Goal: Task Accomplishment & Management: Complete application form

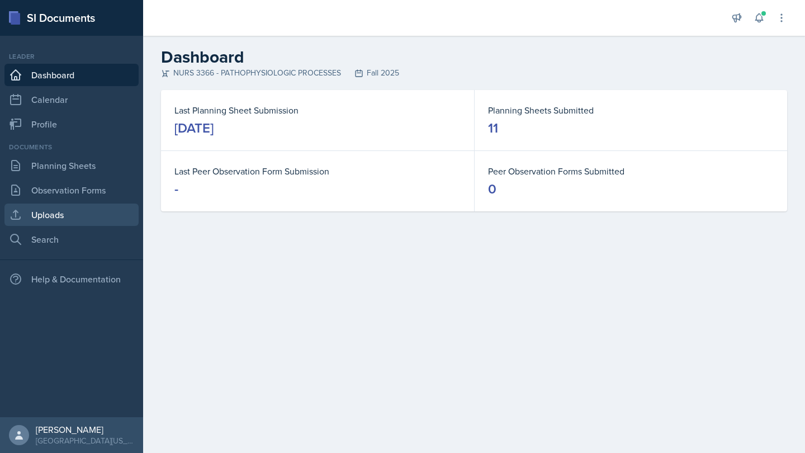
click at [80, 209] on link "Uploads" at bounding box center [71, 215] width 134 height 22
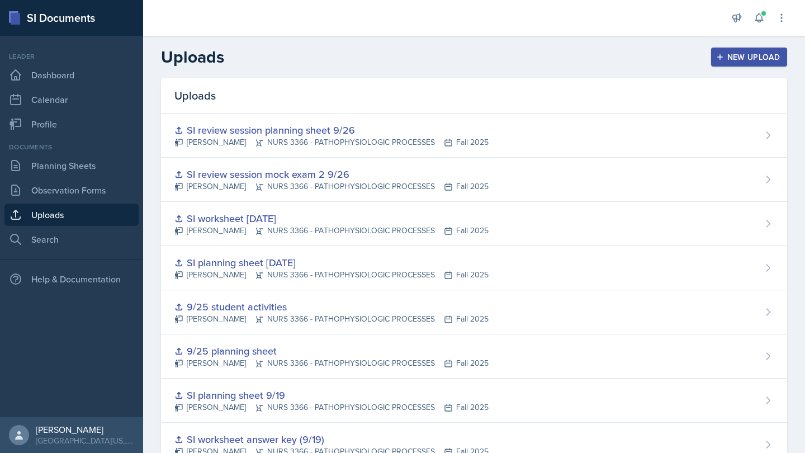
click at [754, 56] on div "New Upload" at bounding box center [749, 57] width 62 height 9
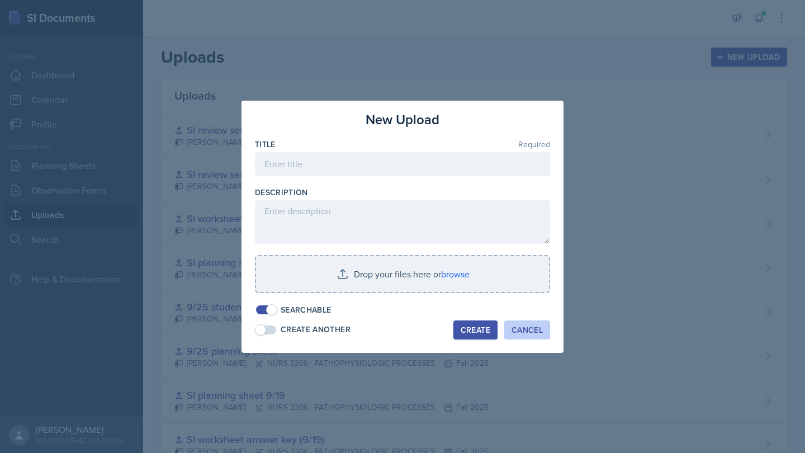
click at [532, 331] on div "Cancel" at bounding box center [527, 329] width 31 height 9
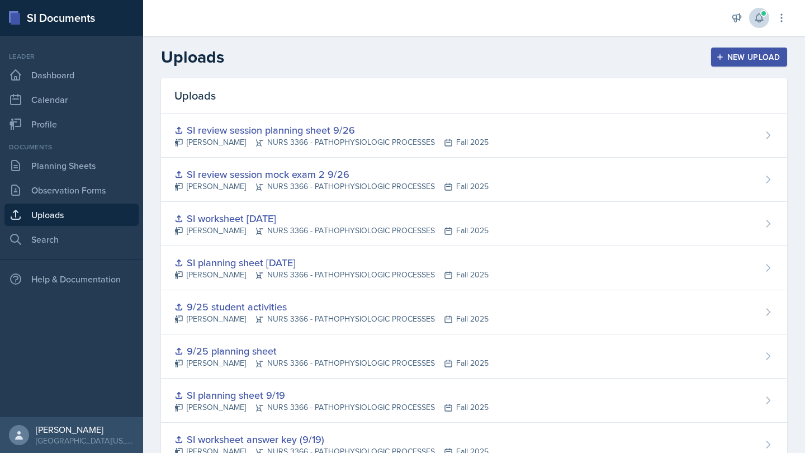
click at [762, 12] on span at bounding box center [763, 13] width 7 height 7
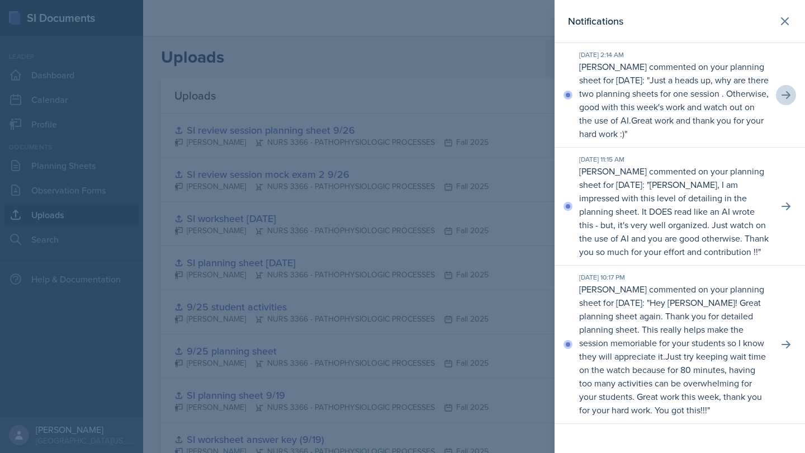
click at [792, 90] on button at bounding box center [786, 95] width 20 height 20
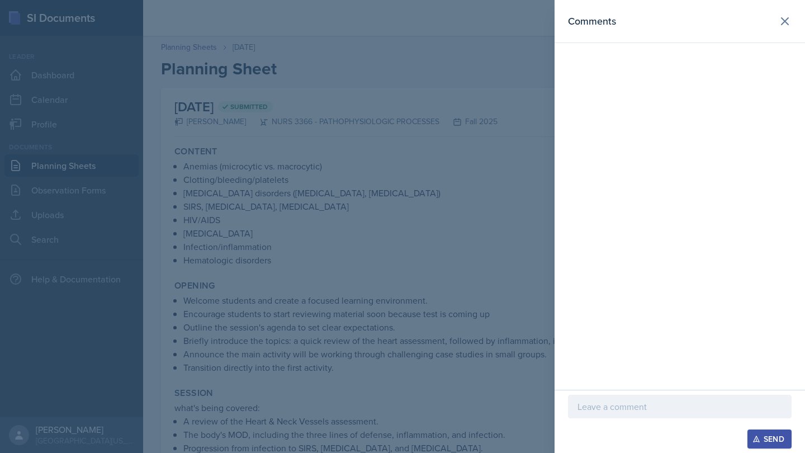
click at [645, 403] on p at bounding box center [680, 406] width 205 height 13
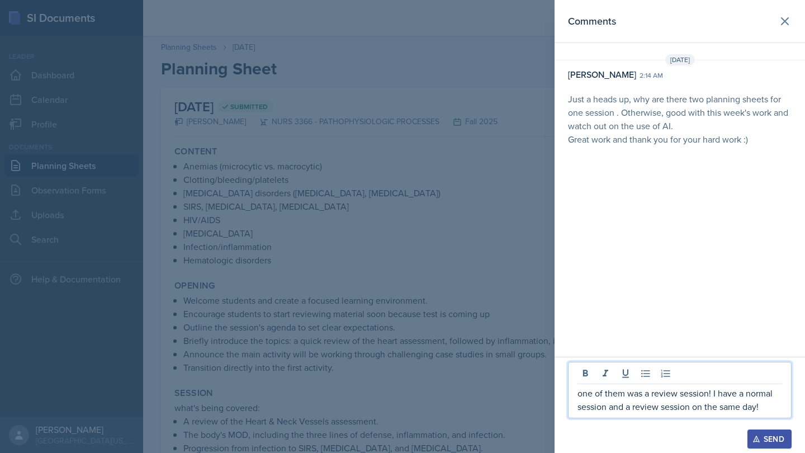
click at [737, 392] on p "one of them was a review session! I have a normal session and a review session …" at bounding box center [680, 399] width 205 height 27
click at [782, 442] on div "Send" at bounding box center [770, 438] width 30 height 9
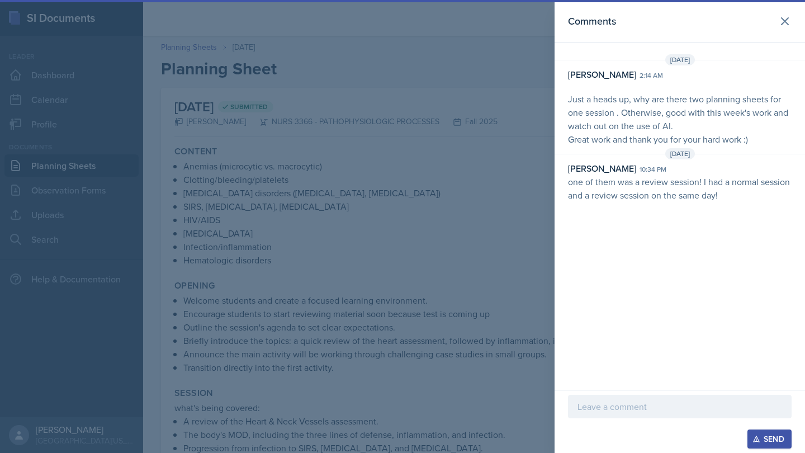
scroll to position [13, 0]
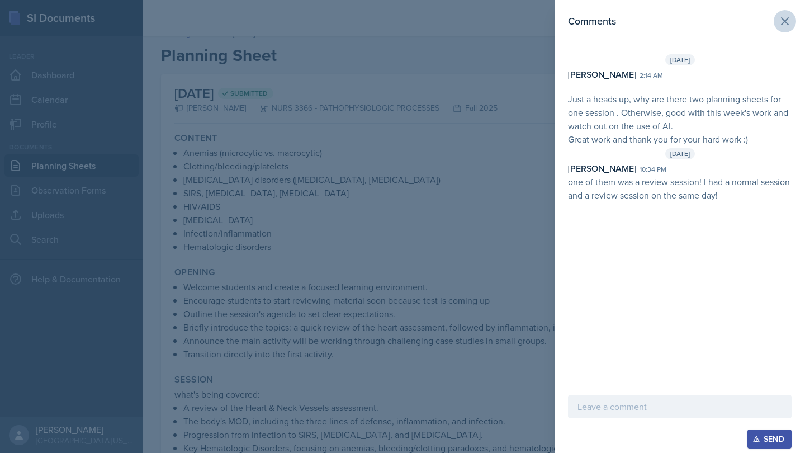
click at [786, 26] on icon at bounding box center [784, 21] width 13 height 13
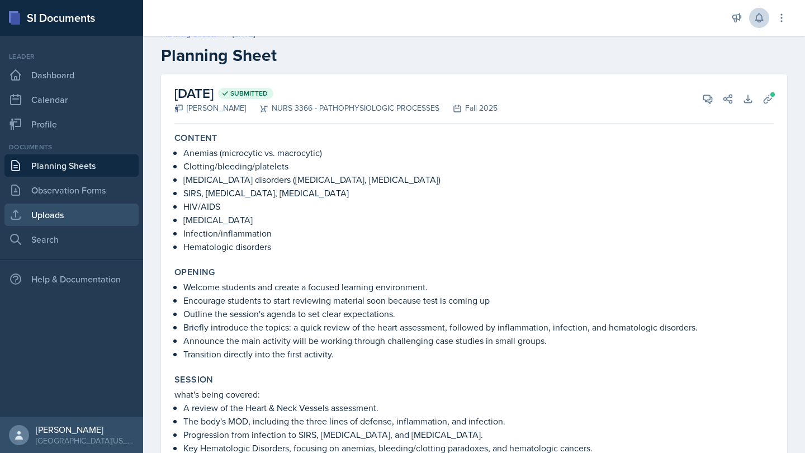
click at [102, 214] on link "Uploads" at bounding box center [71, 215] width 134 height 22
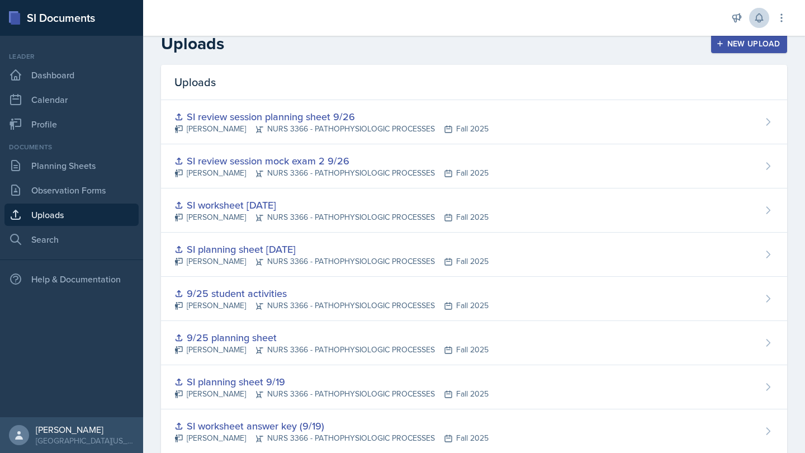
click at [764, 42] on div "New Upload" at bounding box center [749, 43] width 62 height 9
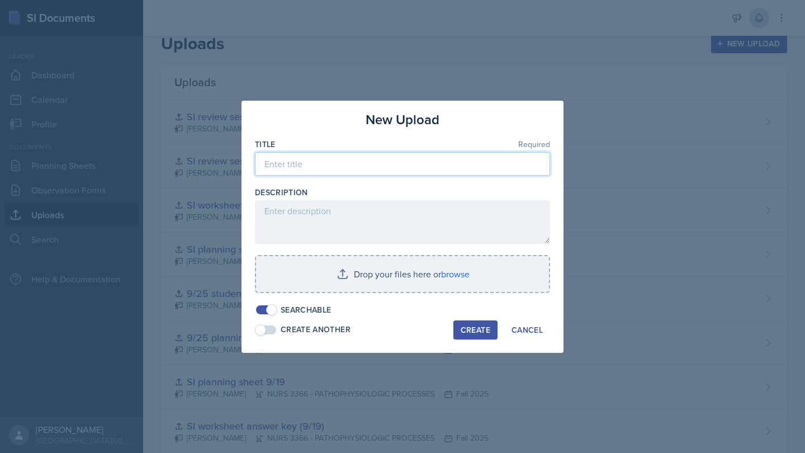
click at [385, 162] on input at bounding box center [402, 163] width 295 height 23
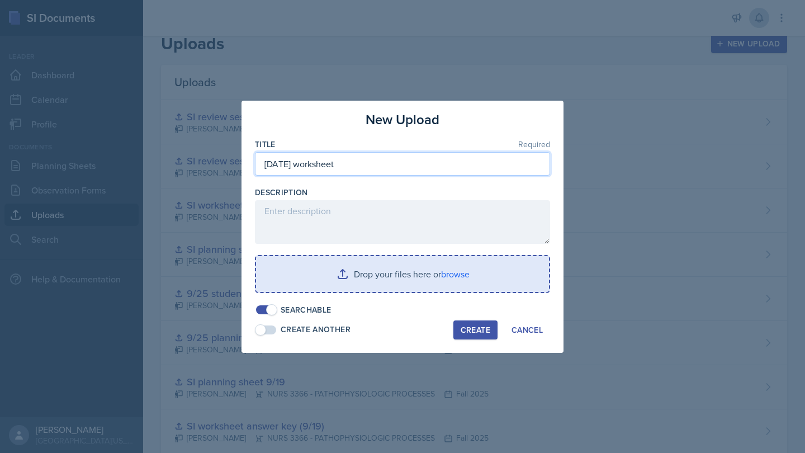
type input "[DATE] worksheet"
click at [463, 264] on input "file" at bounding box center [402, 274] width 293 height 36
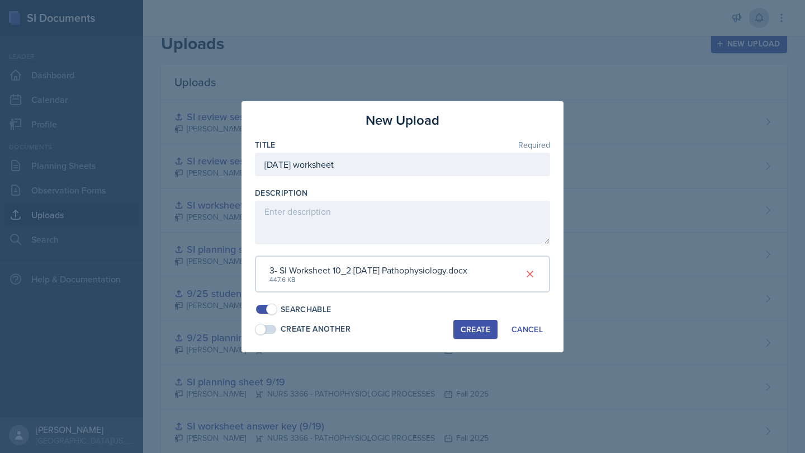
click at [469, 325] on div "Create" at bounding box center [476, 329] width 30 height 9
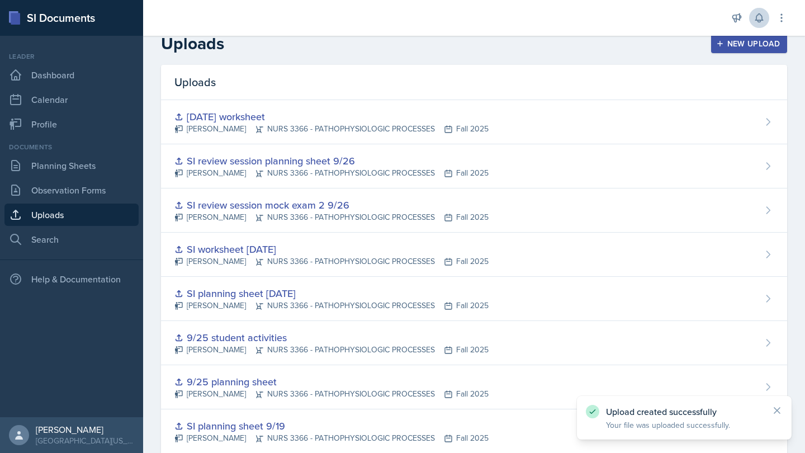
click at [745, 48] on div "New Upload" at bounding box center [749, 43] width 62 height 9
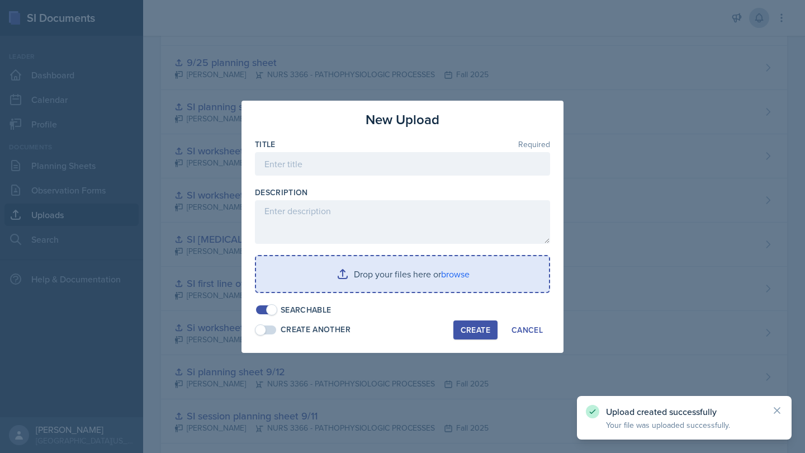
scroll to position [408, 0]
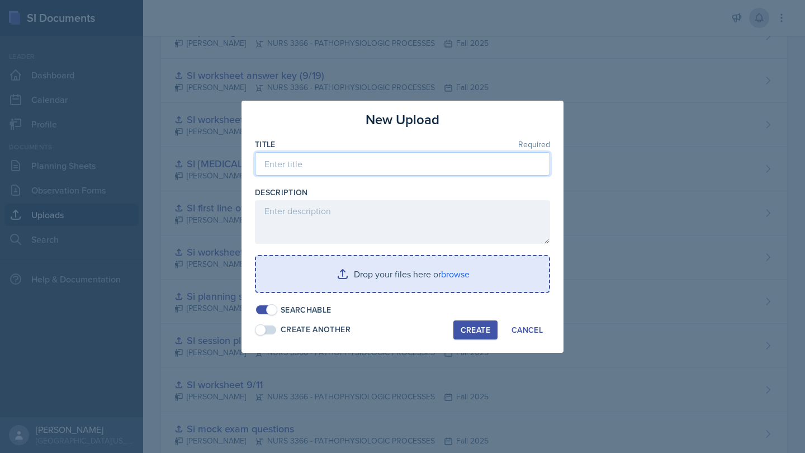
click at [527, 164] on input at bounding box center [402, 163] width 295 height 23
type input "10/2 planning sheet"
click at [450, 266] on input "file" at bounding box center [402, 274] width 293 height 36
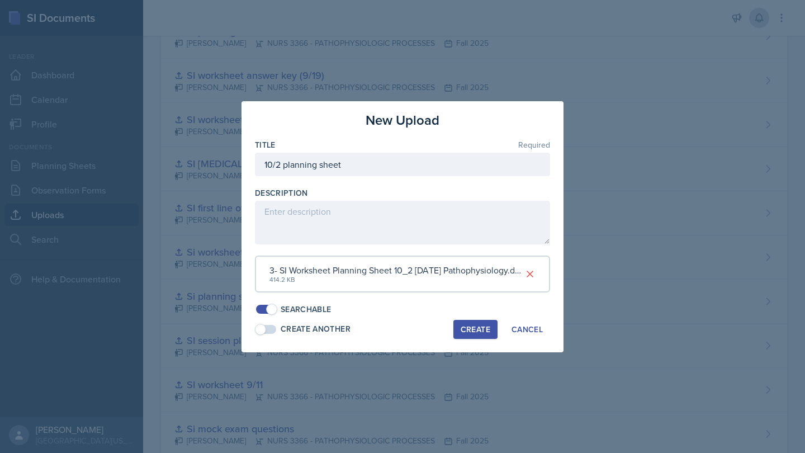
click at [467, 325] on div "Create" at bounding box center [476, 329] width 30 height 9
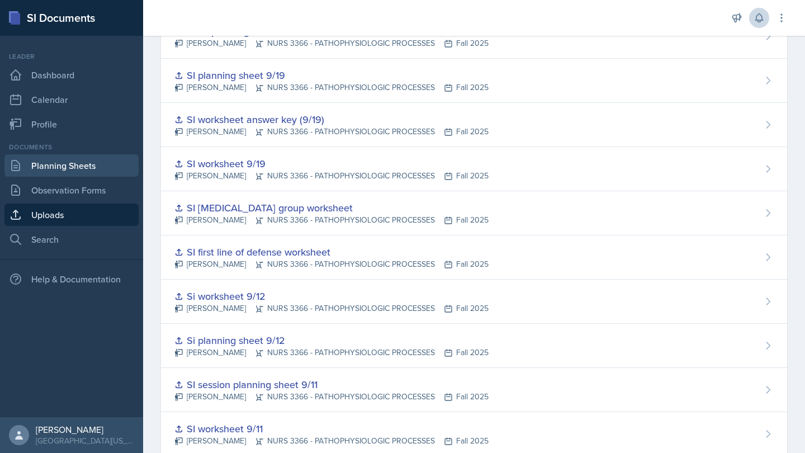
click at [126, 168] on link "Planning Sheets" at bounding box center [71, 165] width 134 height 22
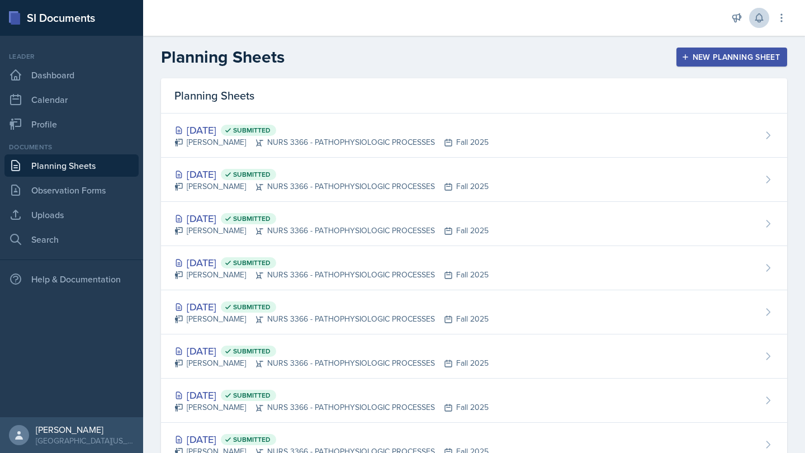
click at [748, 49] on button "New Planning Sheet" at bounding box center [732, 57] width 111 height 19
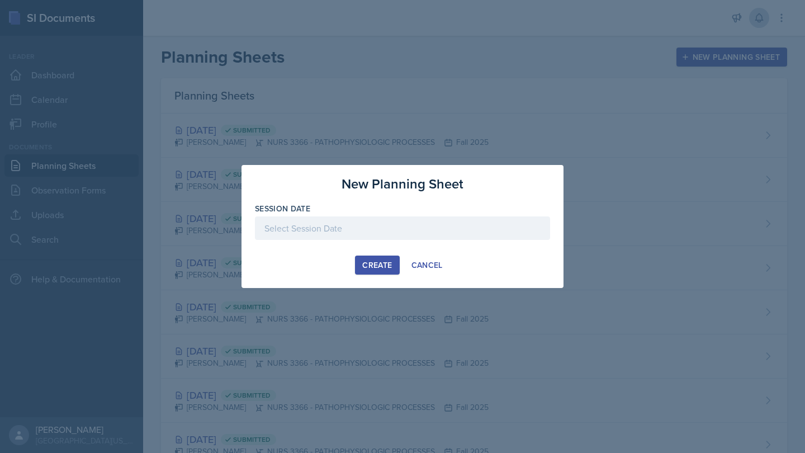
click at [436, 232] on div at bounding box center [402, 227] width 295 height 23
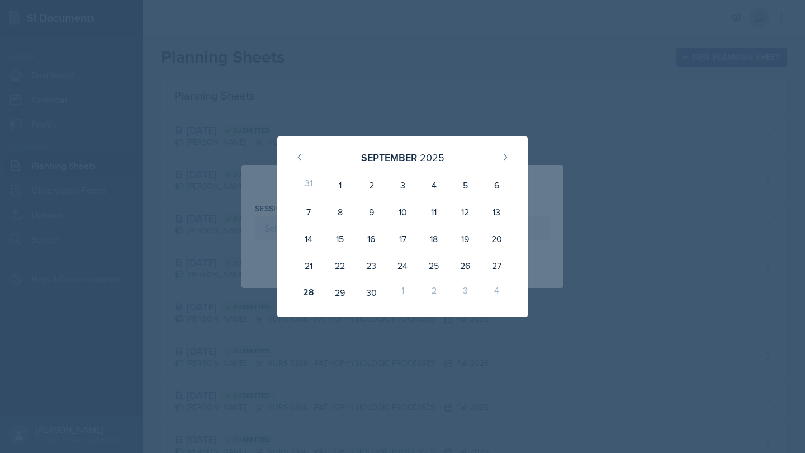
click at [467, 286] on div "3" at bounding box center [465, 292] width 31 height 27
click at [505, 158] on icon at bounding box center [505, 157] width 9 height 9
click at [462, 183] on div "3" at bounding box center [465, 185] width 31 height 27
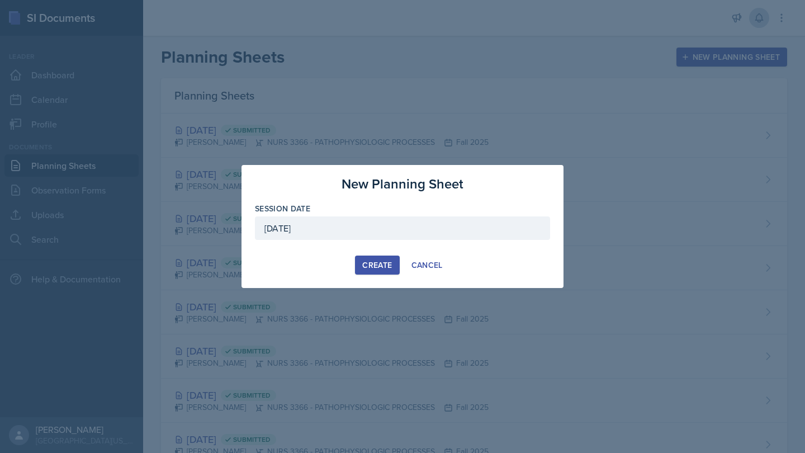
click at [387, 233] on div "[DATE]" at bounding box center [402, 227] width 295 height 23
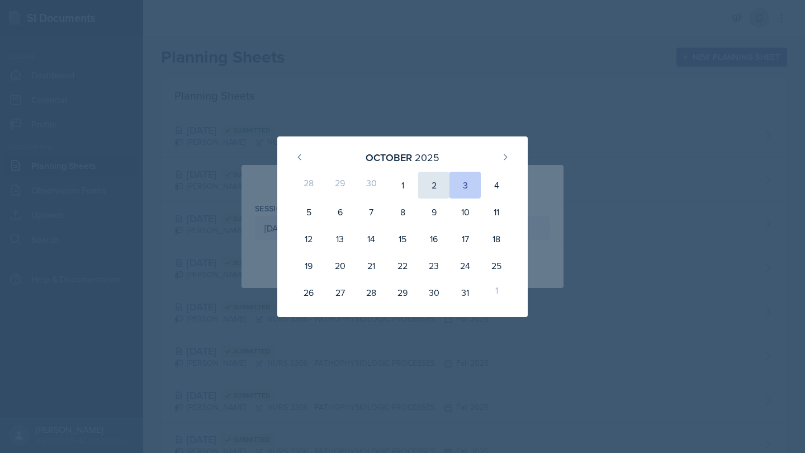
click at [441, 183] on div "2" at bounding box center [433, 185] width 31 height 27
type input "[DATE]"
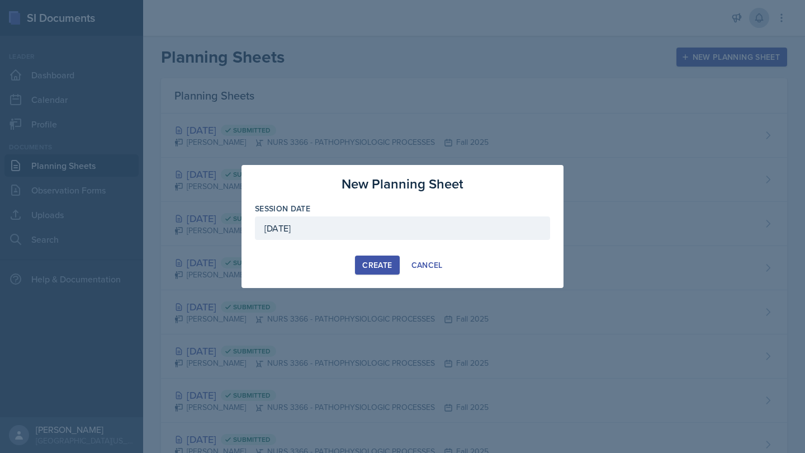
click at [377, 263] on div "Create" at bounding box center [377, 265] width 30 height 9
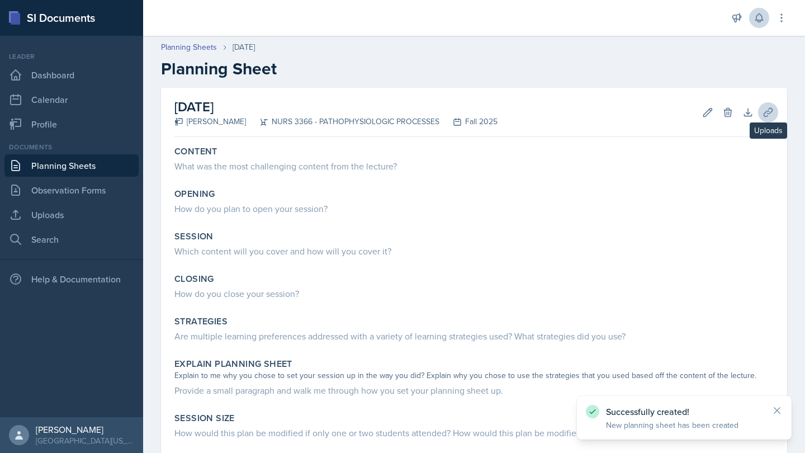
click at [772, 115] on icon at bounding box center [768, 112] width 11 height 11
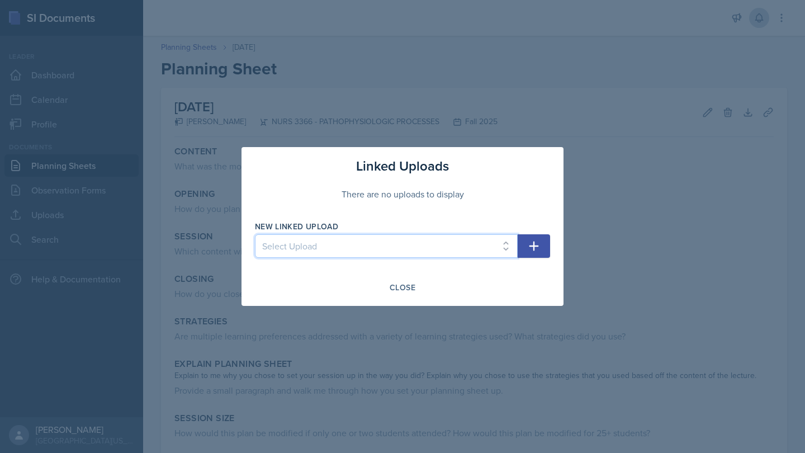
select select "12bdca6e-dbb4-414a-b7eb-fb86524a8ee1"
click at [538, 243] on icon "button" at bounding box center [533, 245] width 13 height 13
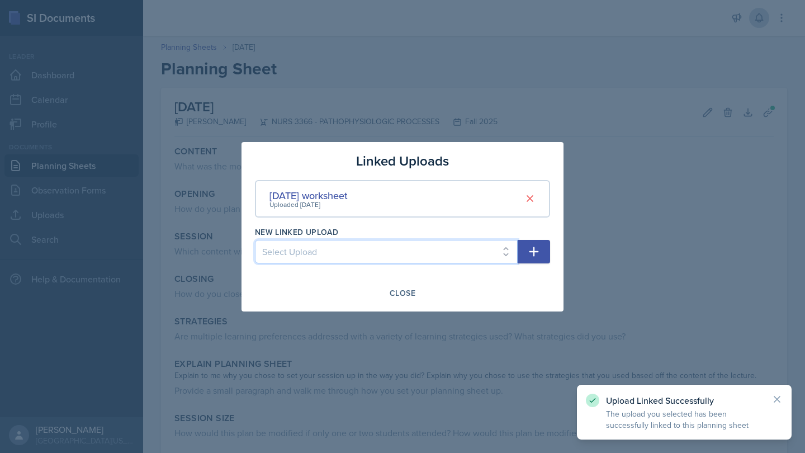
select select "dc28c0b7-8db0-4660-a392-8c07d3b3196d"
click at [534, 262] on button "button" at bounding box center [534, 251] width 32 height 23
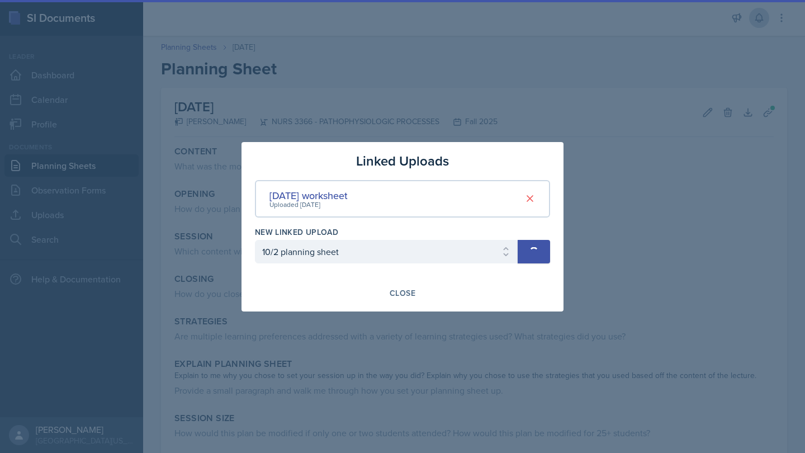
select select
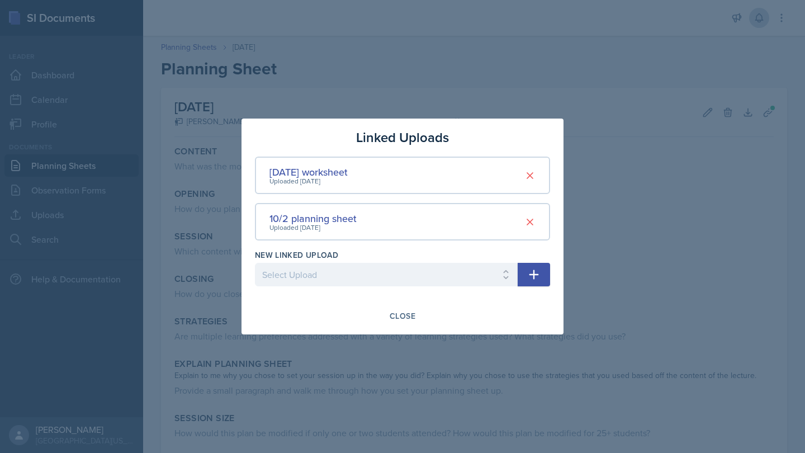
click at [392, 326] on div "Linked Uploads [DATE] worksheet Uploaded [DATE] 10/2 planning sheet Uploaded [D…" at bounding box center [403, 227] width 322 height 216
click at [420, 304] on div "Linked Uploads [DATE] worksheet Uploaded [DATE] 10/2 planning sheet Uploaded [D…" at bounding box center [403, 227] width 322 height 216
click at [384, 320] on button "Close" at bounding box center [402, 315] width 40 height 19
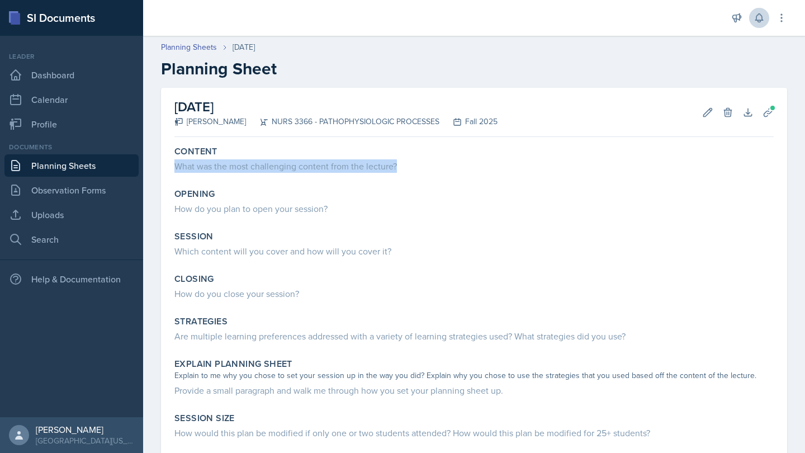
copy div "What was the most challenging content from the lecture?"
drag, startPoint x: 409, startPoint y: 165, endPoint x: 167, endPoint y: 164, distance: 242.1
click at [167, 164] on div "[DATE] [PERSON_NAME] NURS 3366 - PATHOPHYSIOLOGIC PROCESSES Fall 2025 Edit Dele…" at bounding box center [474, 354] width 626 height 532
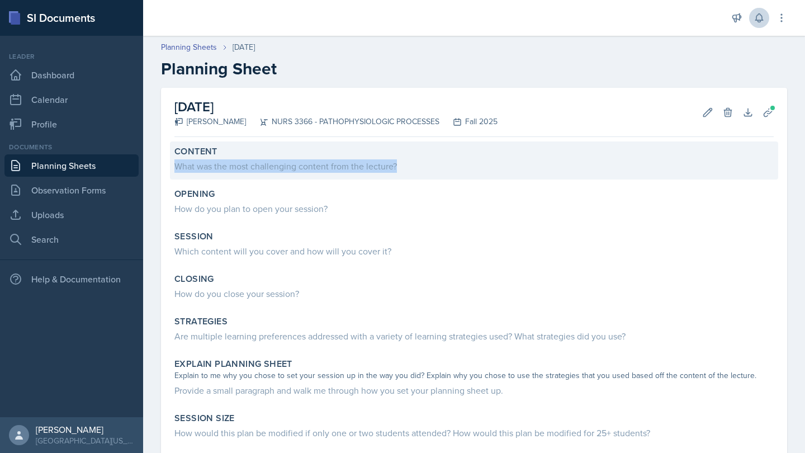
click at [342, 167] on div "What was the most challenging content from the lecture?" at bounding box center [473, 165] width 599 height 13
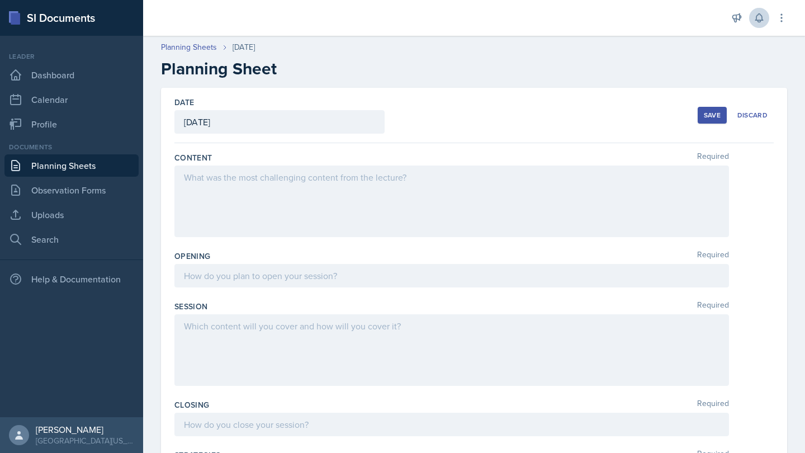
click at [339, 197] on div at bounding box center [451, 201] width 555 height 72
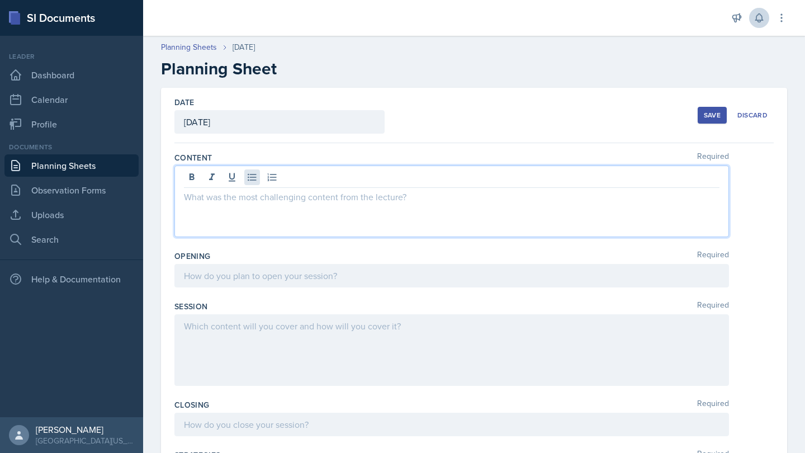
click at [251, 176] on icon at bounding box center [252, 177] width 11 height 11
click at [185, 198] on p "preload" at bounding box center [452, 196] width 536 height 13
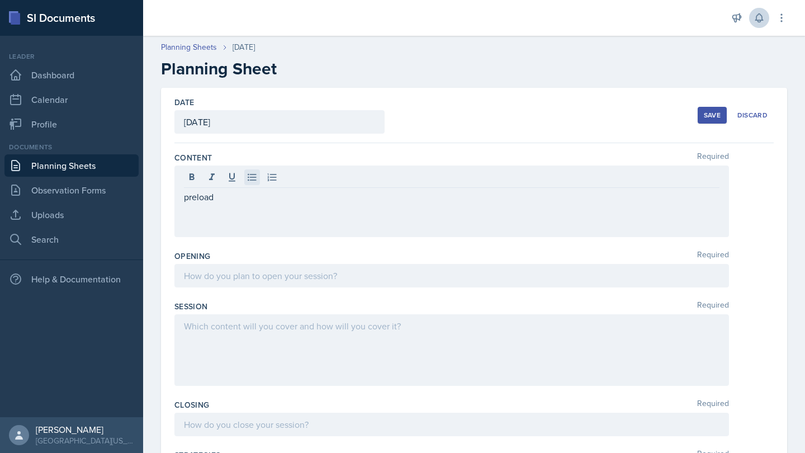
click at [248, 180] on icon at bounding box center [252, 177] width 11 height 11
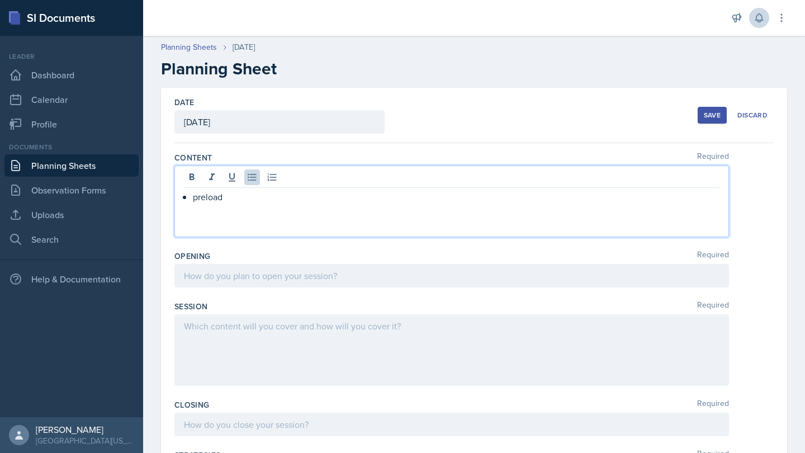
click at [229, 223] on div "preload" at bounding box center [451, 201] width 555 height 72
click at [234, 205] on p at bounding box center [452, 210] width 536 height 13
click at [232, 197] on p "preload" at bounding box center [456, 196] width 527 height 13
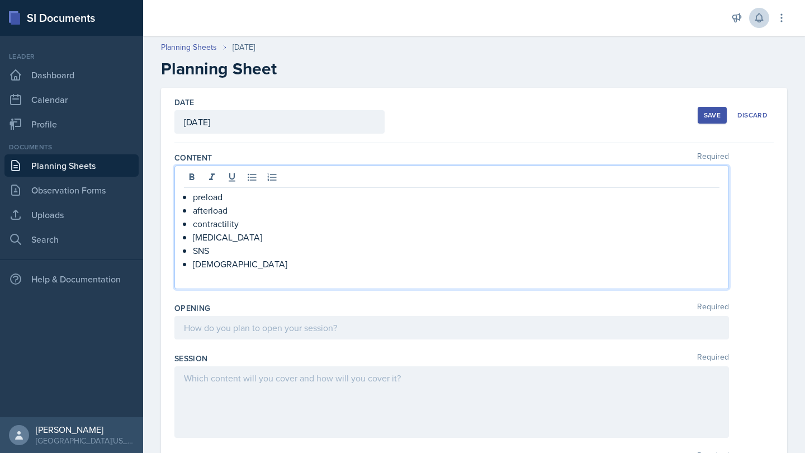
click at [342, 281] on p at bounding box center [452, 277] width 536 height 13
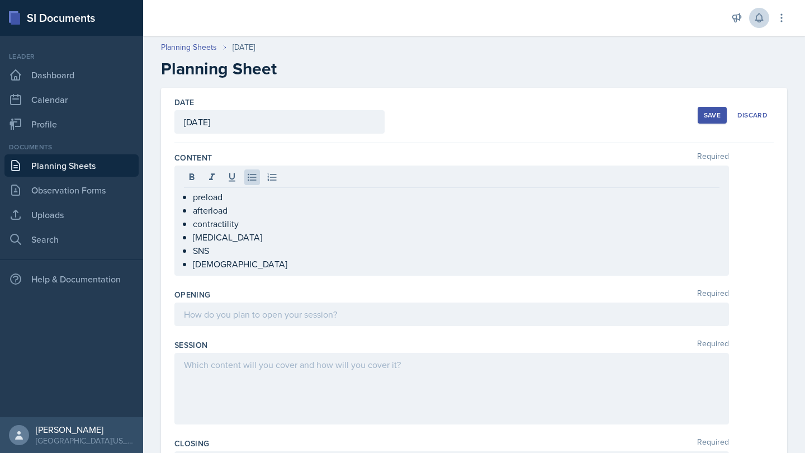
click at [324, 321] on div at bounding box center [451, 313] width 555 height 23
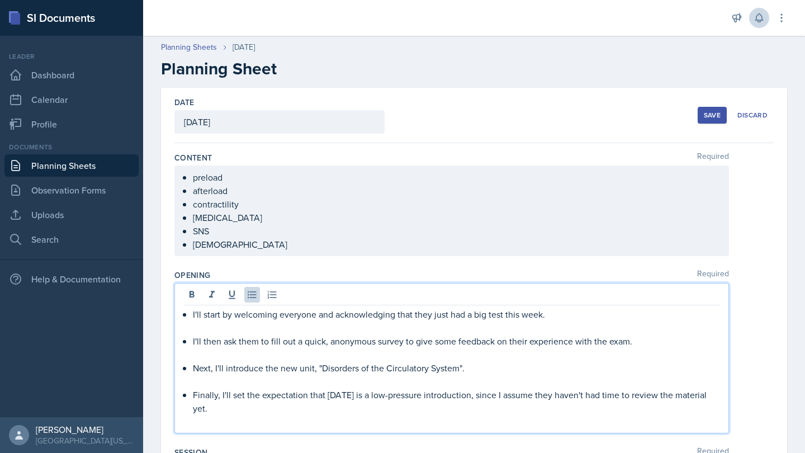
click at [242, 329] on p at bounding box center [456, 327] width 527 height 13
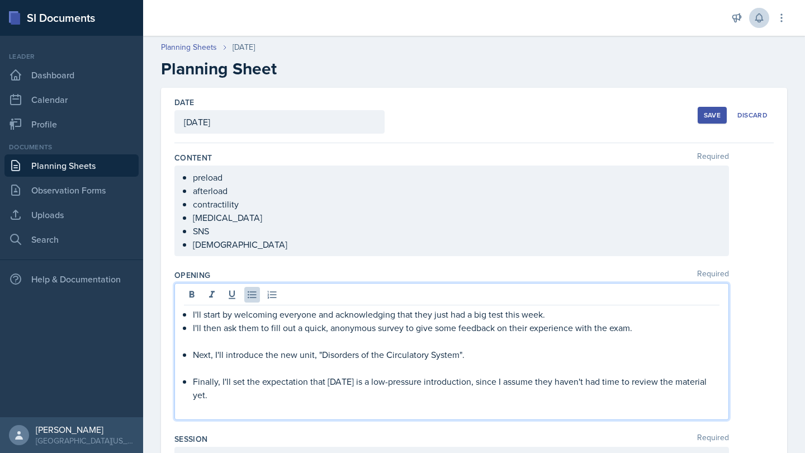
click at [207, 342] on p at bounding box center [456, 340] width 527 height 13
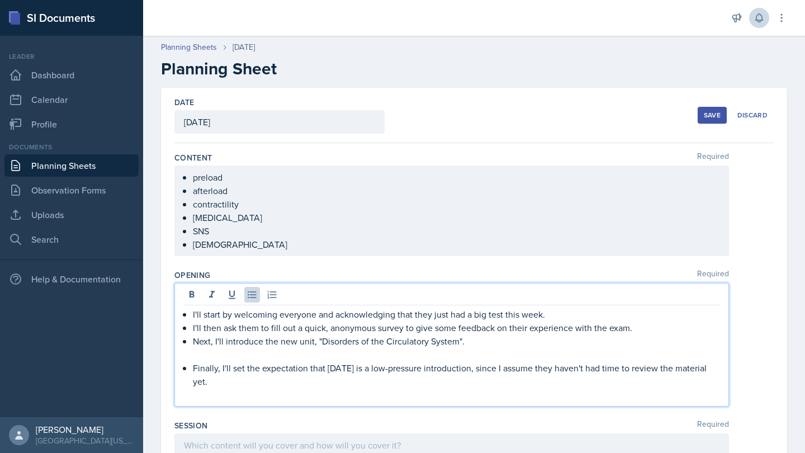
click at [202, 315] on p "I'll start by welcoming everyone and acknowledging that they just had a big tes…" at bounding box center [456, 314] width 527 height 13
click at [280, 347] on p "Next, I'll introduce the new unit, "Disorders of the Circulatory System"." at bounding box center [456, 340] width 527 height 13
click at [281, 353] on p at bounding box center [456, 354] width 527 height 13
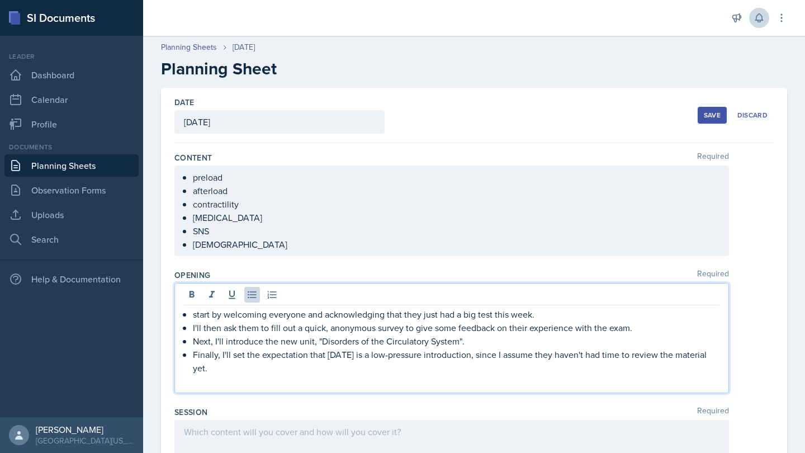
click at [281, 358] on p "Finally, I'll set the expectation that [DATE] is a low-pressure introduction, s…" at bounding box center [456, 361] width 527 height 27
click at [281, 375] on p at bounding box center [452, 381] width 536 height 13
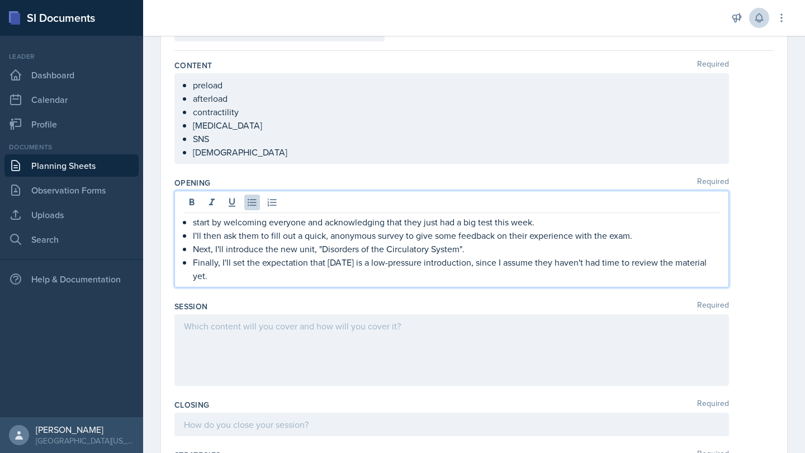
scroll to position [92, 0]
click at [443, 328] on div at bounding box center [451, 351] width 555 height 72
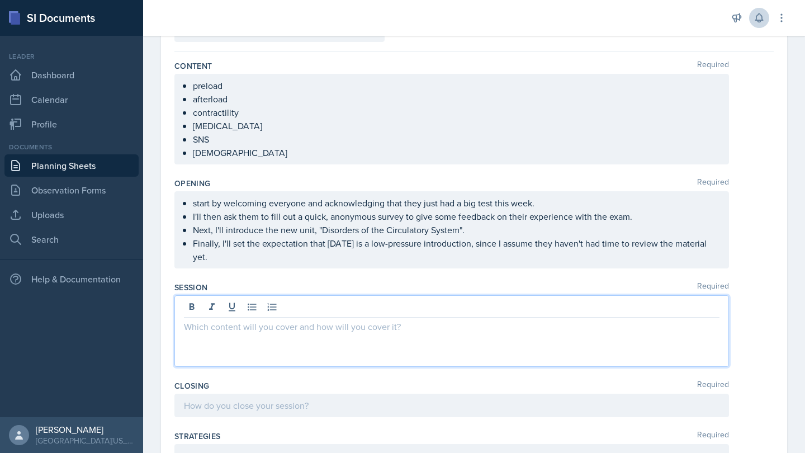
scroll to position [287, 0]
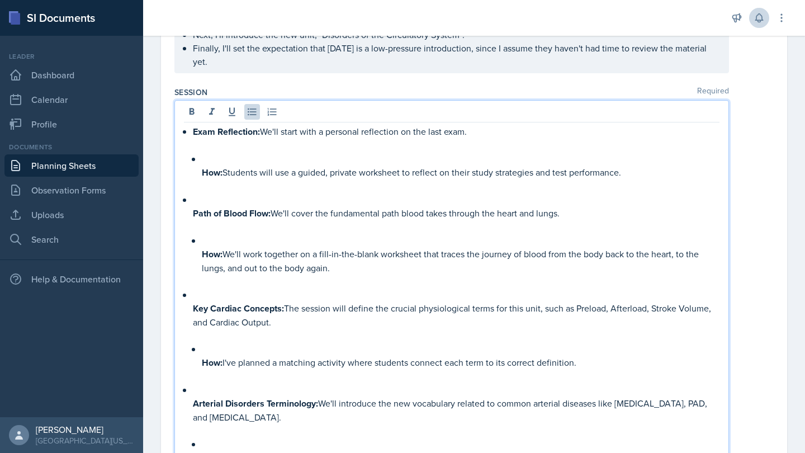
click at [229, 152] on p at bounding box center [461, 158] width 518 height 13
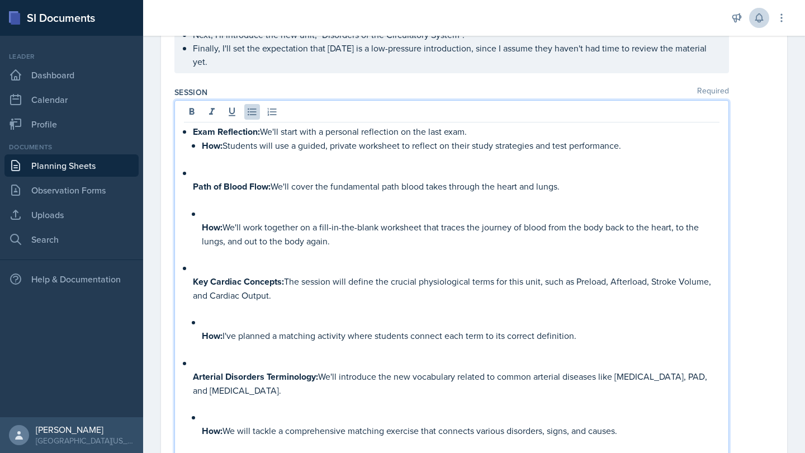
click at [226, 139] on p "How: Students will use a guided, private worksheet to reflect on their study st…" at bounding box center [461, 146] width 518 height 14
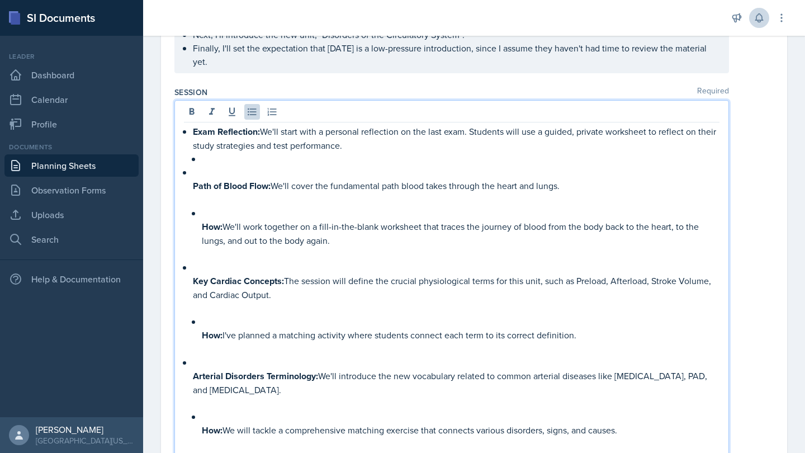
click at [211, 152] on p at bounding box center [461, 158] width 518 height 13
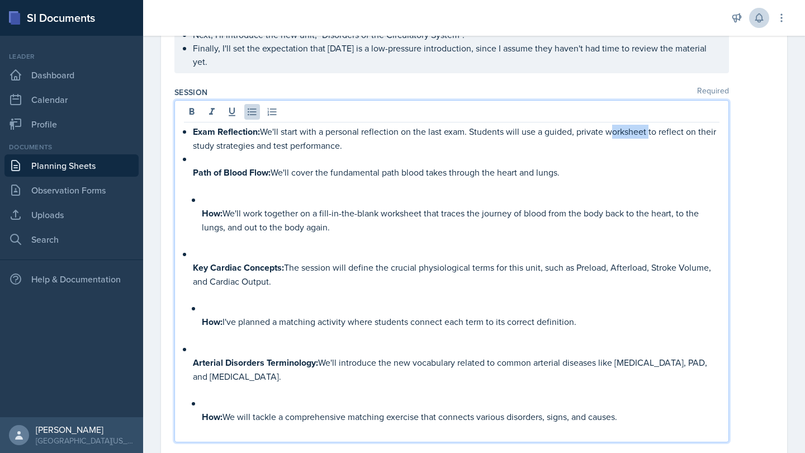
drag, startPoint x: 649, startPoint y: 117, endPoint x: 608, endPoint y: 117, distance: 41.4
click at [608, 125] on p "Exam Reflection: We'll start with a personal reflection on the last exam. Stude…" at bounding box center [456, 138] width 527 height 27
click at [188, 159] on div "Exam Reflection: We'll start with a personal reflection on the last exam. Stude…" at bounding box center [452, 281] width 536 height 313
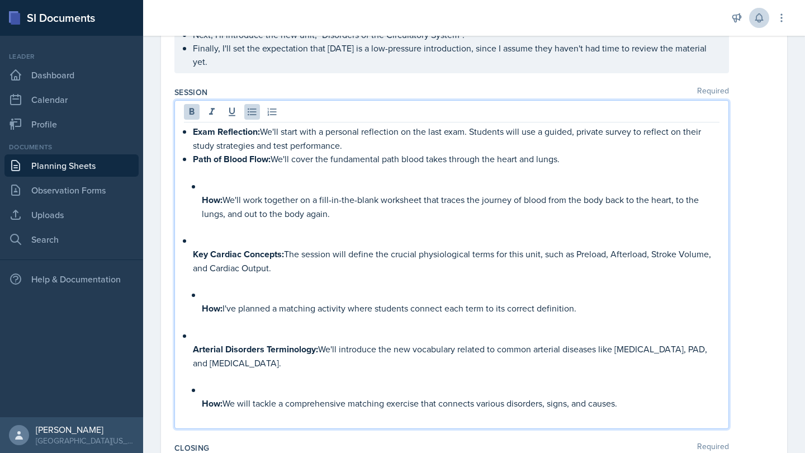
click at [200, 186] on li "Path of Blood Flow: We'll cover the fundamental path blood takes through the he…" at bounding box center [456, 193] width 527 height 82
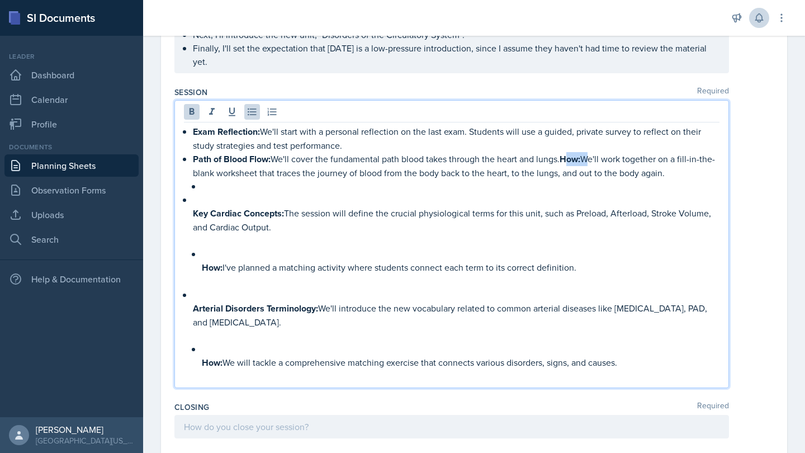
drag, startPoint x: 587, startPoint y: 149, endPoint x: 567, endPoint y: 148, distance: 19.6
click at [567, 152] on p "Path of Blood Flow: We'll cover the fundamental path blood takes through the he…" at bounding box center [456, 165] width 527 height 27
click at [189, 197] on div "Exam Reflection: We'll start with a personal reflection on the last exam. Stude…" at bounding box center [452, 254] width 536 height 258
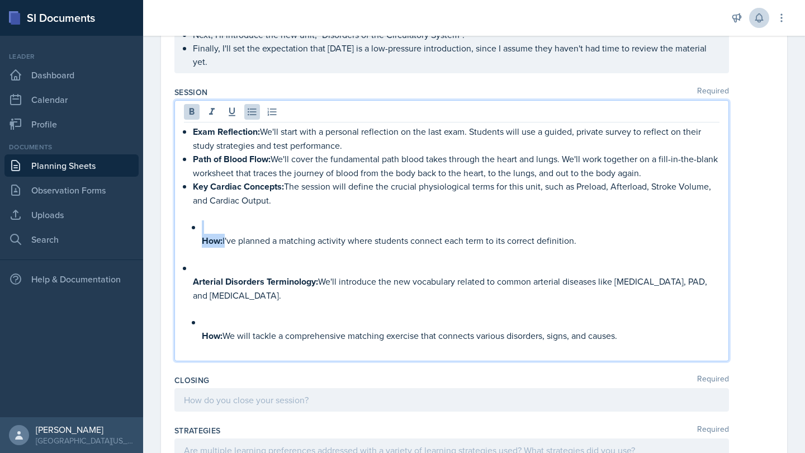
drag, startPoint x: 225, startPoint y: 231, endPoint x: 188, endPoint y: 217, distance: 39.3
click at [188, 217] on div "Exam Reflection: We'll start with a personal reflection on the last exam. Stude…" at bounding box center [452, 240] width 536 height 231
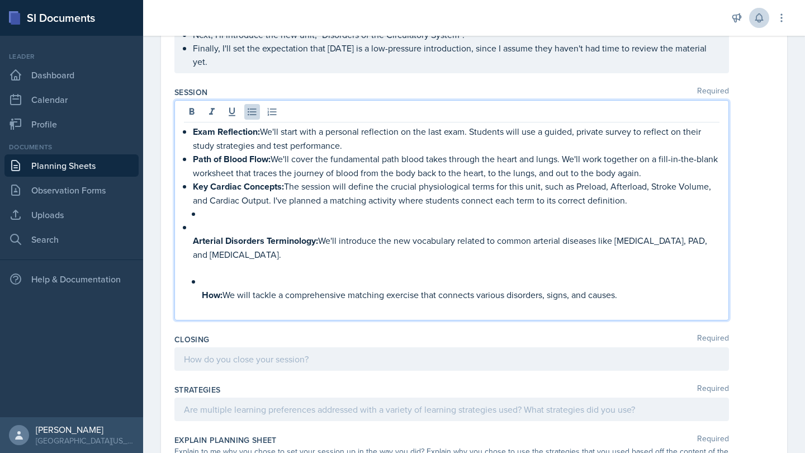
click at [191, 226] on div "Exam Reflection: We'll start with a personal reflection on the last exam. Stude…" at bounding box center [452, 220] width 536 height 191
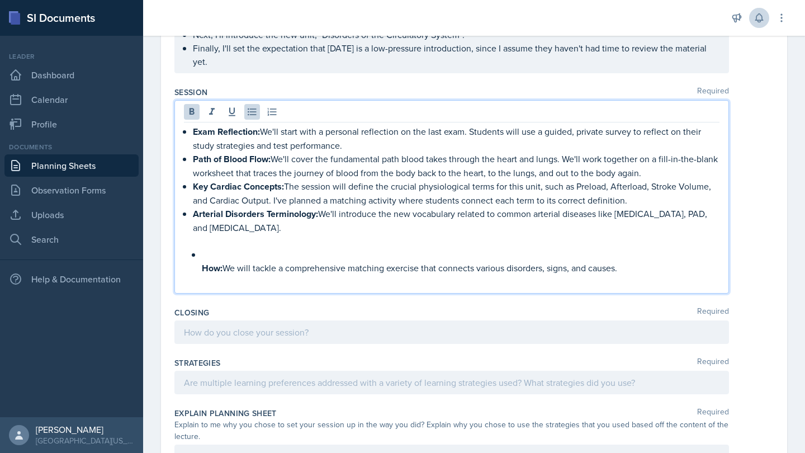
click at [198, 257] on li "Arterial Disorders Terminology: We'll introduce the new vocabulary related to c…" at bounding box center [456, 241] width 527 height 68
drag, startPoint x: 222, startPoint y: 256, endPoint x: 176, endPoint y: 242, distance: 47.9
click at [176, 242] on div "Exam Reflection: We'll start with a personal reflection on the last exam. Stude…" at bounding box center [451, 196] width 555 height 193
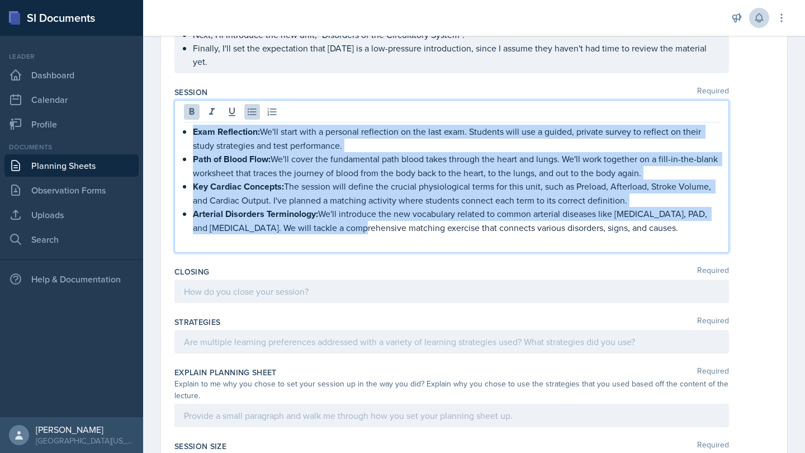
drag, startPoint x: 332, startPoint y: 214, endPoint x: 185, endPoint y: 113, distance: 177.9
click at [193, 125] on ul "Exam Reflection: We'll start with a personal reflection on the last exam. Stude…" at bounding box center [456, 180] width 527 height 110
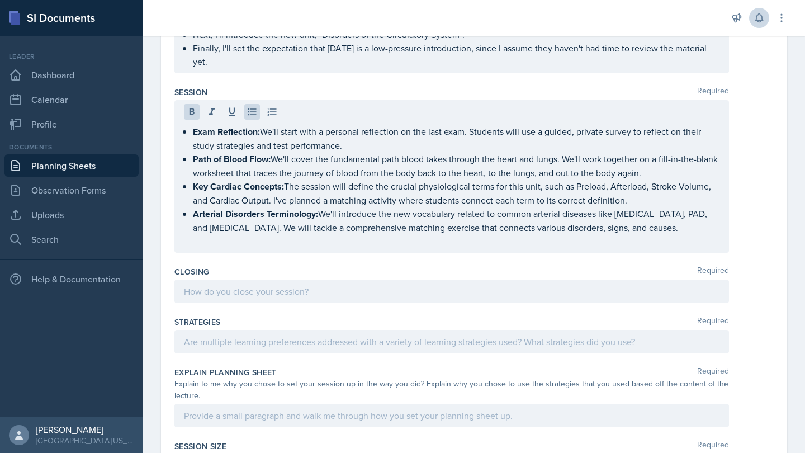
click at [191, 100] on div "Exam Reflection: We'll start with a personal reflection on the last exam. Stude…" at bounding box center [451, 176] width 555 height 153
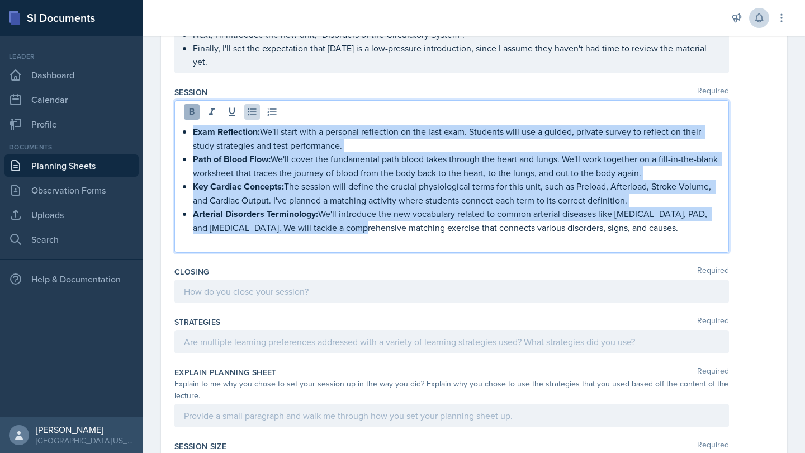
click at [193, 108] on icon at bounding box center [192, 111] width 5 height 7
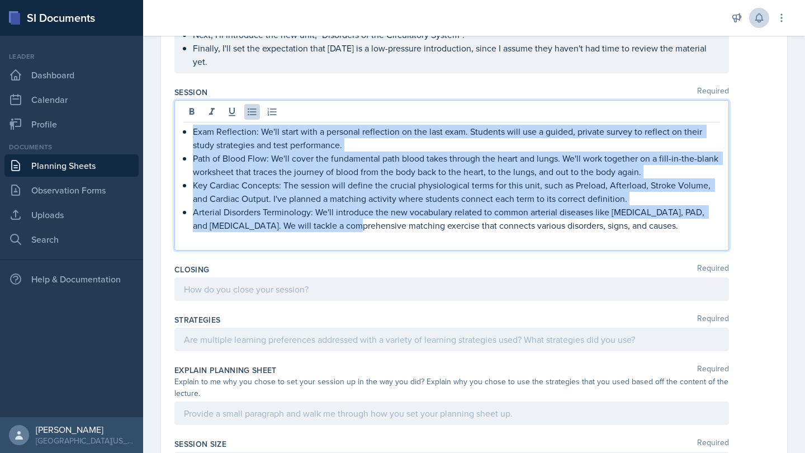
click at [387, 205] on p "Arterial Disorders Terminology: We'll introduce the new vocabulary related to c…" at bounding box center [456, 218] width 527 height 27
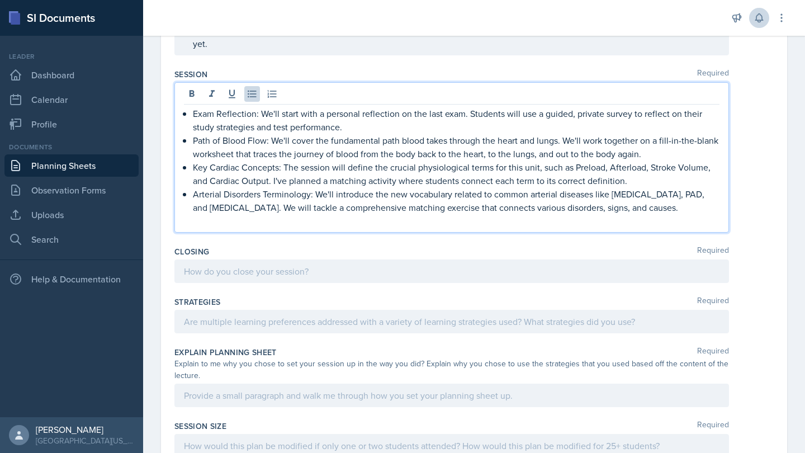
scroll to position [328, 0]
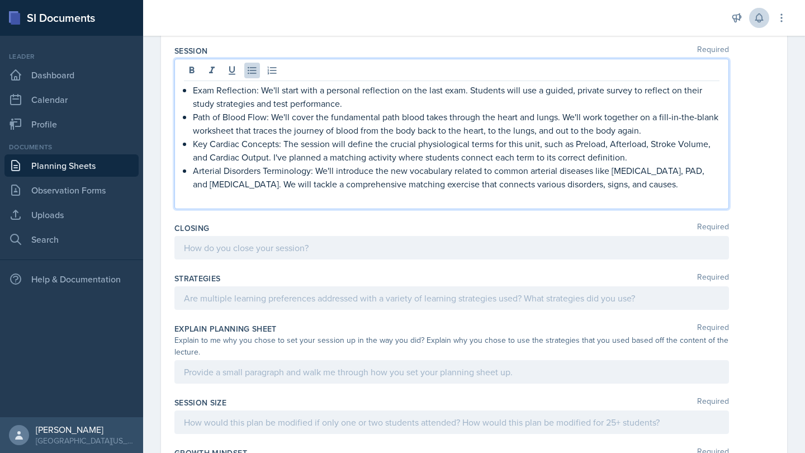
click at [361, 236] on div at bounding box center [451, 247] width 555 height 23
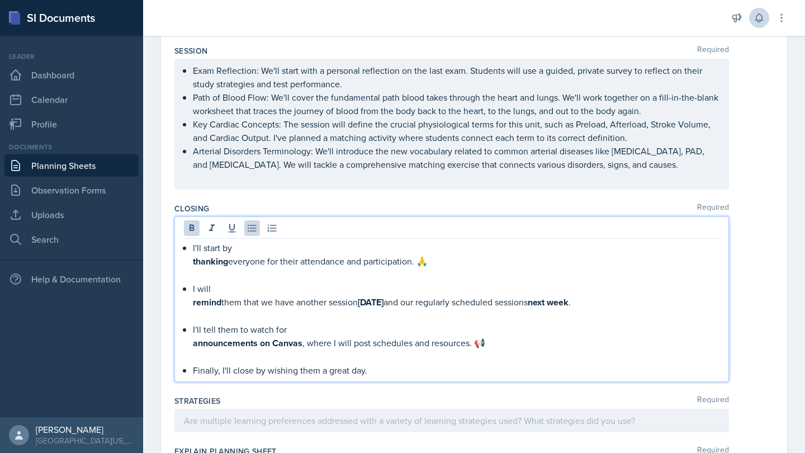
click at [192, 248] on div "I'll start by thanking everyone for their attendance and participation. 🙏 I wil…" at bounding box center [452, 309] width 536 height 136
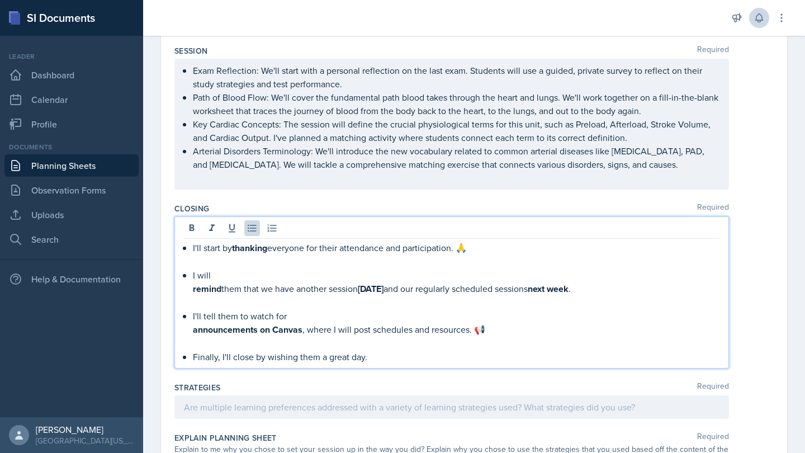
click at [479, 241] on p "I'll start by thanking everyone for their attendance and participation. 🙏" at bounding box center [456, 248] width 527 height 14
click at [191, 280] on div "I'll start by thanking everyone for their attendance and participation. I will …" at bounding box center [452, 302] width 536 height 122
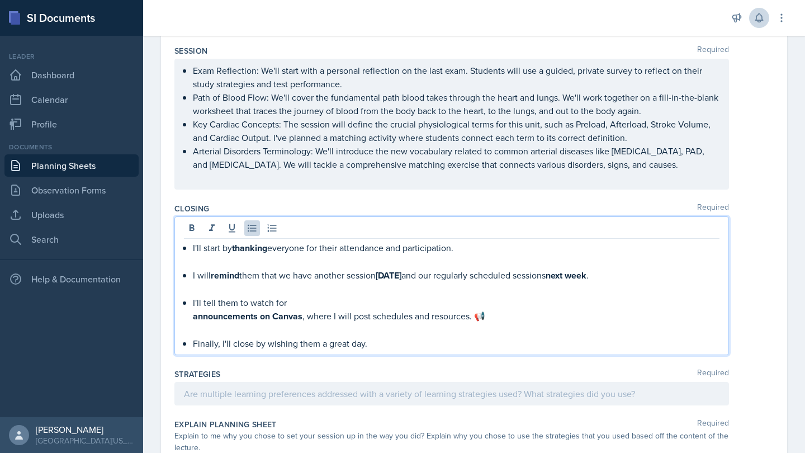
click at [215, 241] on p "I'll start by thanking everyone for their attendance and participation." at bounding box center [456, 248] width 527 height 14
click at [217, 255] on p at bounding box center [456, 261] width 527 height 13
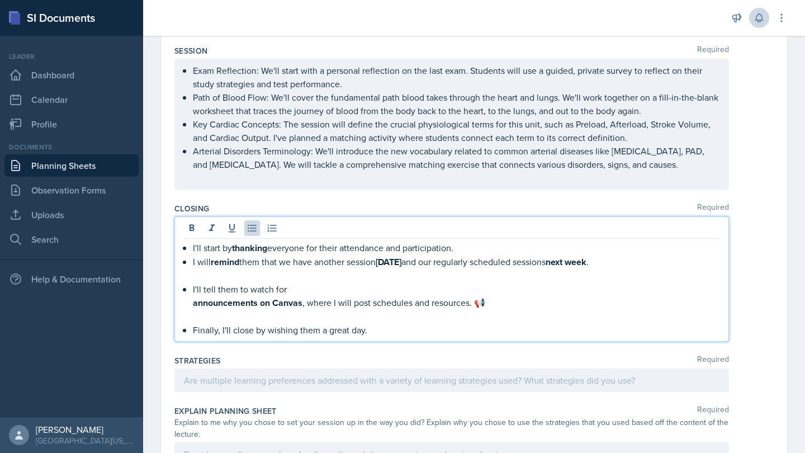
click at [491, 255] on p "I will remind them that we have another session [DATE] and our regularly schedu…" at bounding box center [456, 262] width 527 height 14
click at [439, 255] on p "I will remind them that we have another session [DATE] and our scheduled sessio…" at bounding box center [456, 262] width 527 height 14
click at [189, 292] on div "I'll start by thanking everyone for their attendance and participation. I will …" at bounding box center [452, 289] width 536 height 96
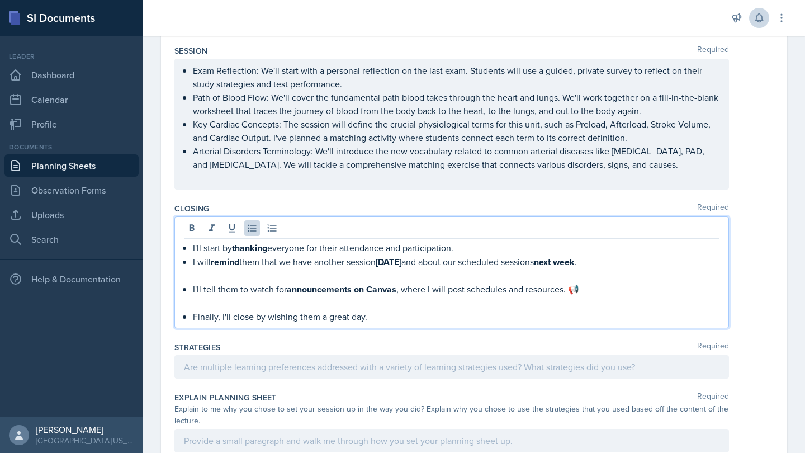
click at [223, 269] on p at bounding box center [456, 275] width 527 height 13
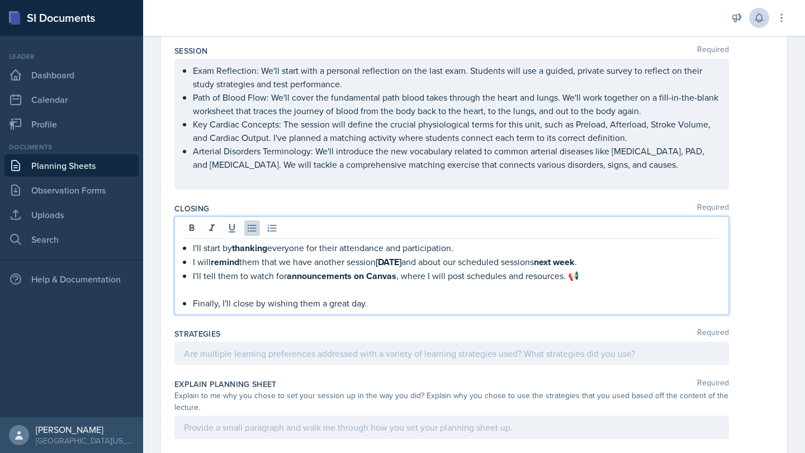
click at [597, 269] on p "I'll tell them to watch for announcements on Canvas , where I will post schedul…" at bounding box center [456, 276] width 527 height 14
click at [196, 283] on p at bounding box center [456, 289] width 527 height 13
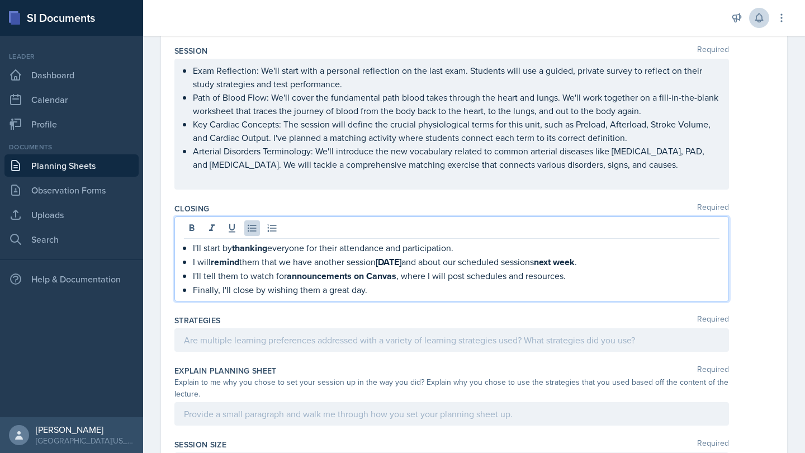
click at [364, 283] on p "Finally, I'll close by wishing them a great day." at bounding box center [456, 289] width 527 height 13
click at [455, 241] on p "I'll start by thanking everyone for their attendance and participation." at bounding box center [456, 248] width 527 height 14
drag, startPoint x: 497, startPoint y: 280, endPoint x: 240, endPoint y: 214, distance: 265.5
click at [240, 216] on div "I'll start by thanking everyone for their attendance and participation and summ…" at bounding box center [451, 258] width 555 height 85
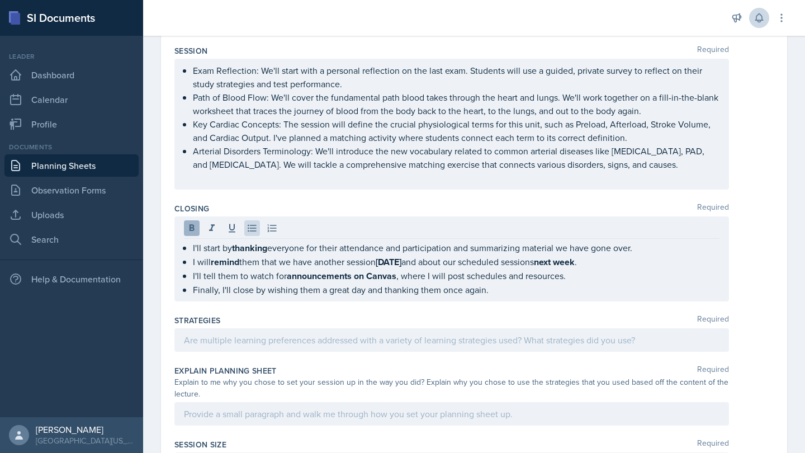
click at [192, 224] on icon at bounding box center [192, 227] width 5 height 7
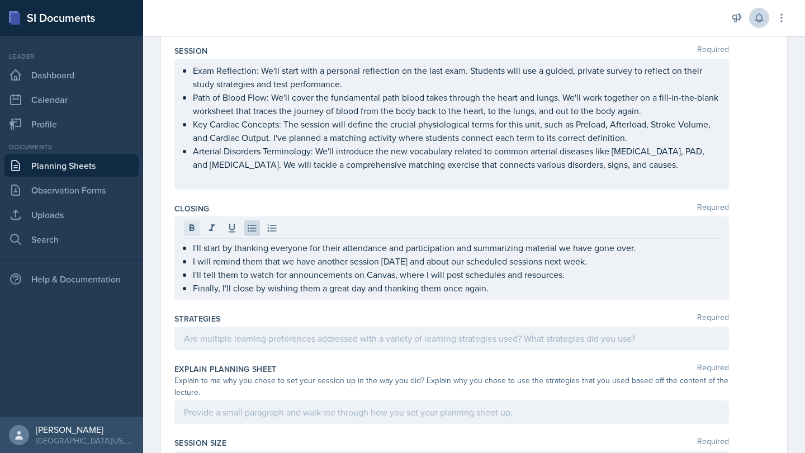
click at [192, 224] on icon at bounding box center [192, 227] width 5 height 7
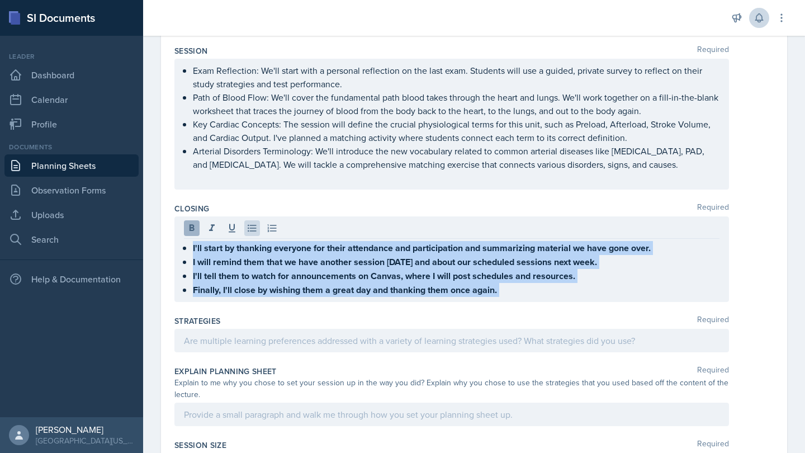
click at [192, 224] on icon at bounding box center [192, 227] width 5 height 7
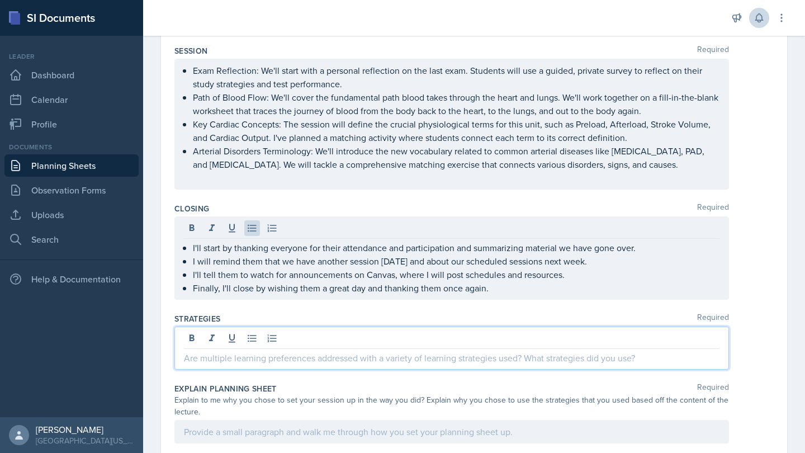
click at [339, 327] on div at bounding box center [451, 348] width 555 height 43
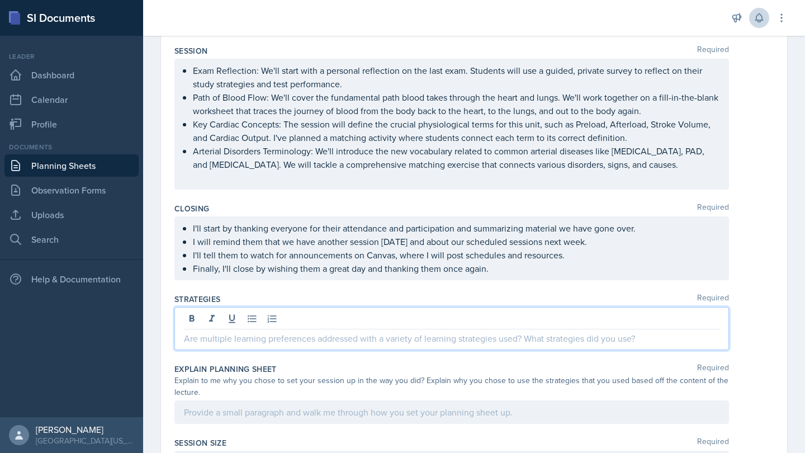
scroll to position [386, 0]
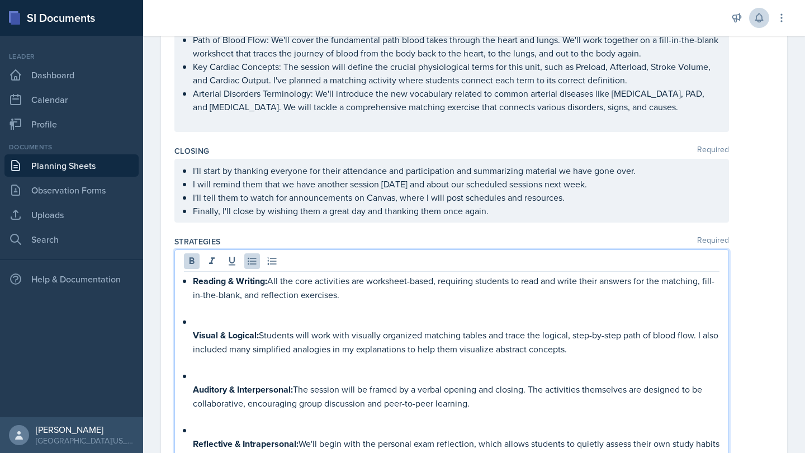
click at [188, 319] on div "Reading & Writing: All the core activities are worksheet-based, requiring stude…" at bounding box center [452, 369] width 536 height 190
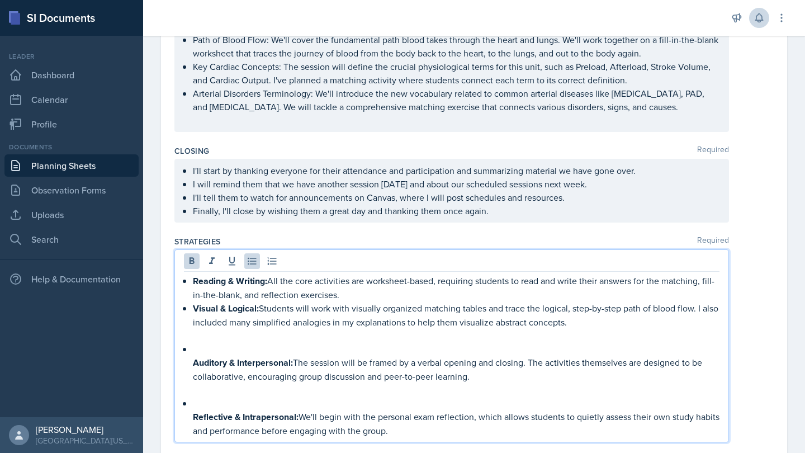
click at [191, 343] on div "Reading & Writing: All the core activities are worksheet-based, requiring stude…" at bounding box center [452, 355] width 536 height 163
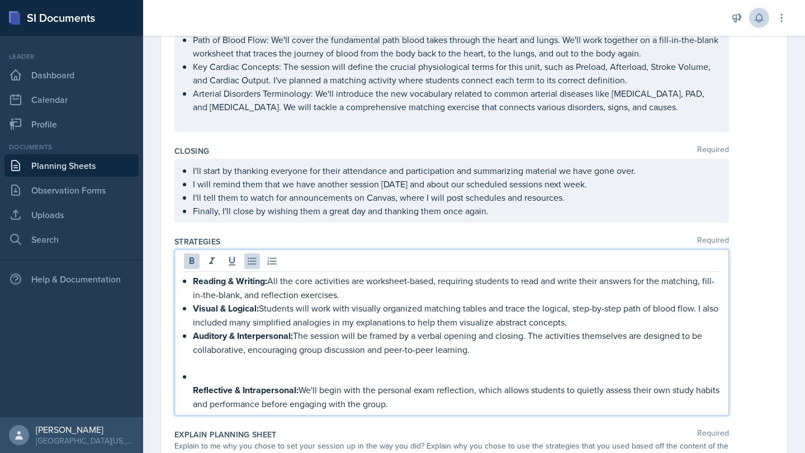
click at [181, 384] on div "Reading & Writing: All the core activities are worksheet-based, requiring stude…" at bounding box center [451, 332] width 555 height 166
click at [191, 373] on div "Reading & Writing: All the core activities are worksheet-based, requiring stude…" at bounding box center [452, 342] width 536 height 136
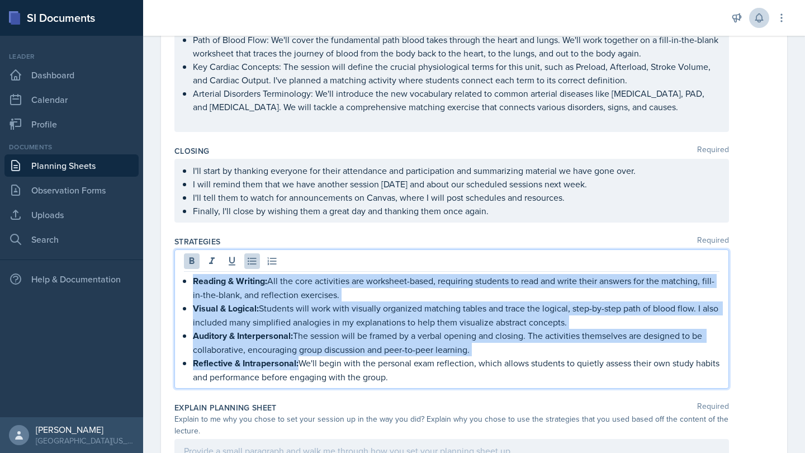
drag, startPoint x: 299, startPoint y: 355, endPoint x: 181, endPoint y: 262, distance: 150.5
click at [181, 262] on div "Reading & Writing: All the core activities are worksheet-based, requiring stude…" at bounding box center [451, 318] width 555 height 139
click at [204, 253] on button at bounding box center [212, 261] width 16 height 16
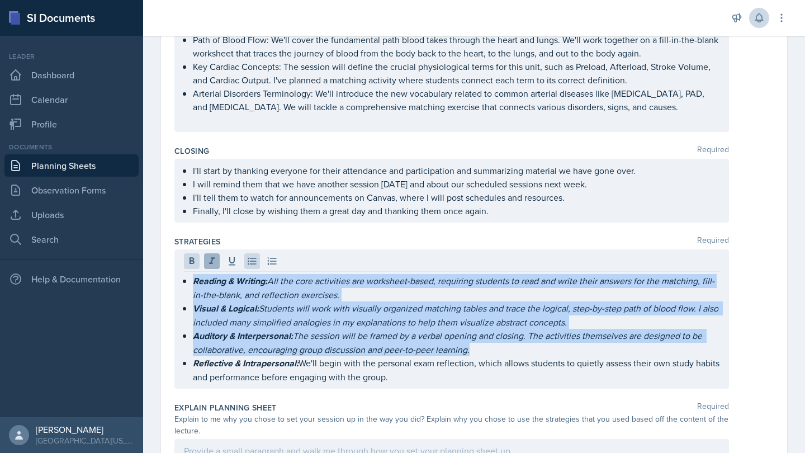
click at [206, 253] on button at bounding box center [212, 261] width 16 height 16
click at [189, 256] on icon at bounding box center [191, 261] width 11 height 11
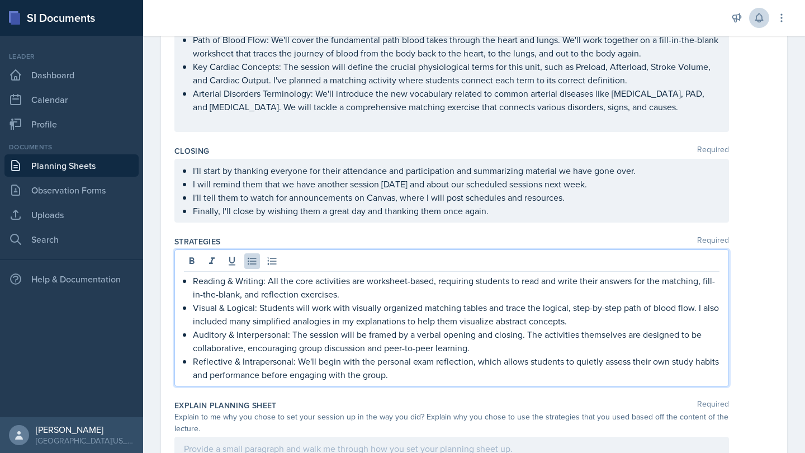
click at [344, 354] on p "Reflective & Intrapersonal: We'll begin with the personal exam reflection, whic…" at bounding box center [456, 367] width 527 height 27
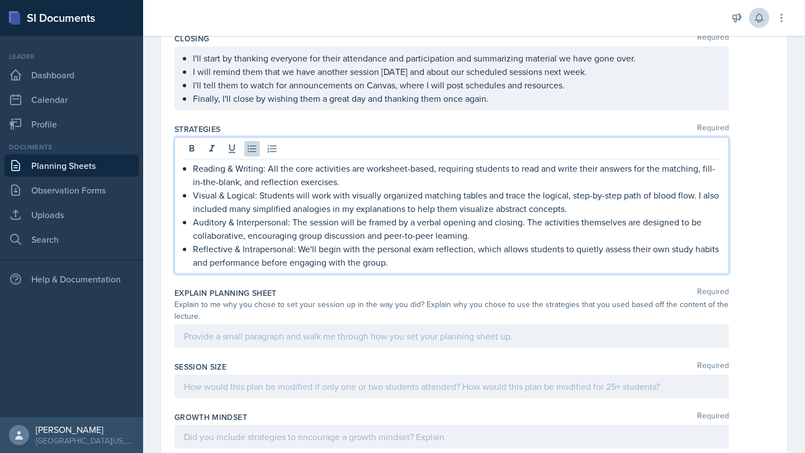
scroll to position [505, 0]
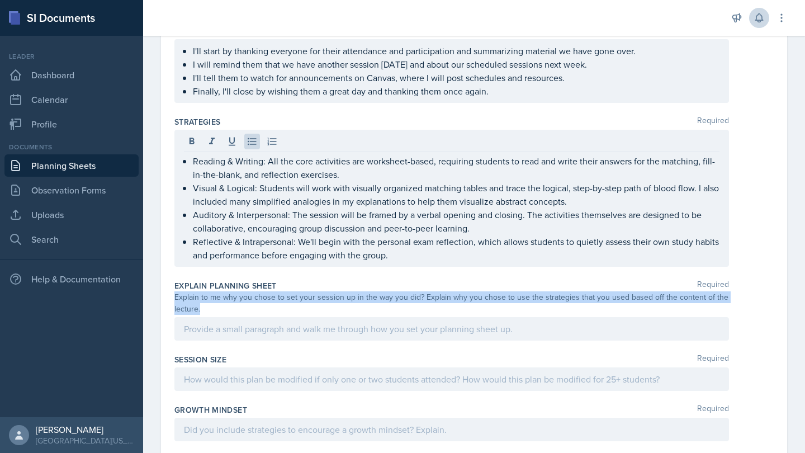
drag, startPoint x: 226, startPoint y: 294, endPoint x: 166, endPoint y: 278, distance: 62.0
click at [166, 278] on div "Date [DATE] [DATE] 31 1 2 3 4 5 6 7 8 9 10 11 12 13 14 15 16 17 18 19 20 21 22 …" at bounding box center [474, 70] width 626 height 977
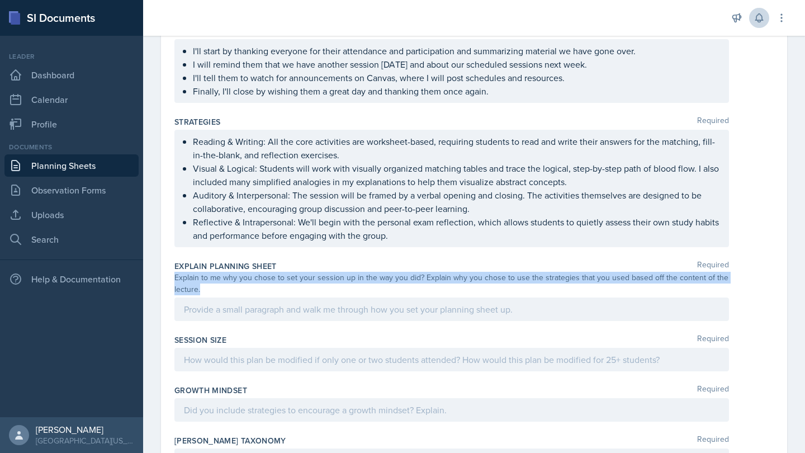
copy div "Explain to me why you chose to set your session up in the way you did? Explain …"
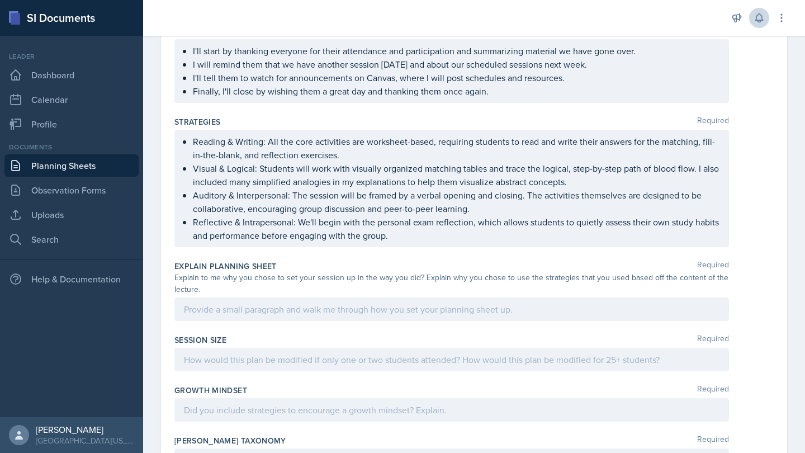
click at [322, 297] on div at bounding box center [451, 308] width 555 height 23
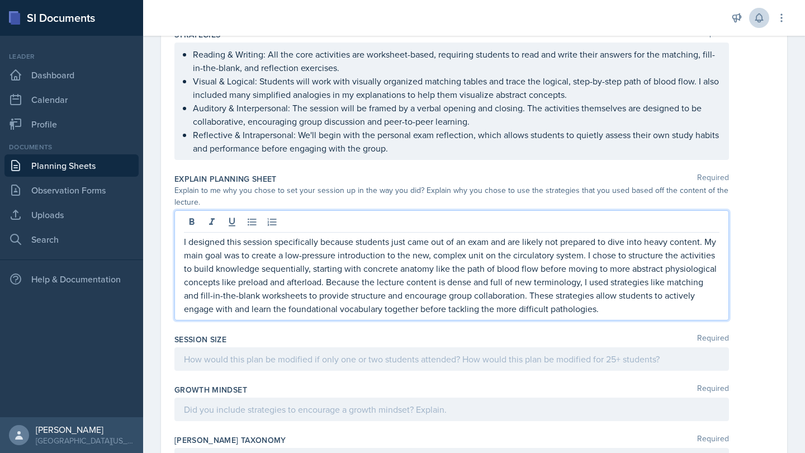
scroll to position [599, 0]
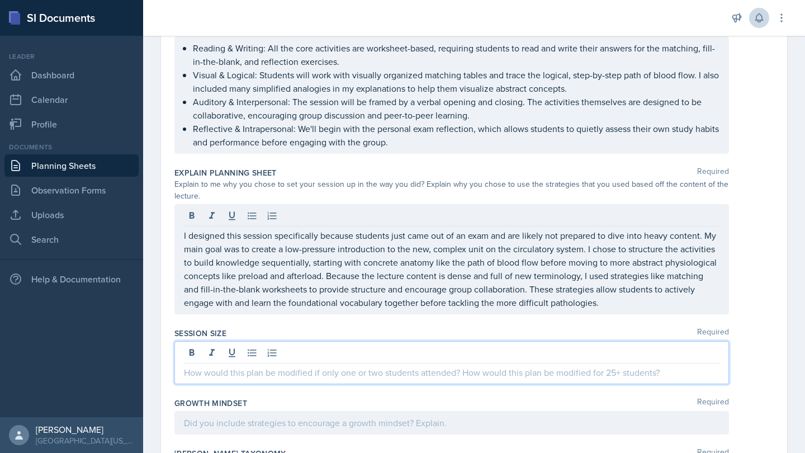
click at [413, 342] on div at bounding box center [451, 362] width 555 height 43
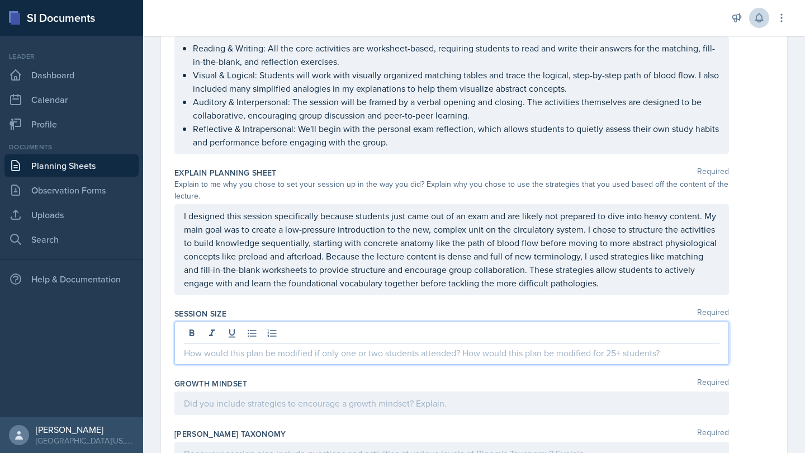
scroll to position [656, 0]
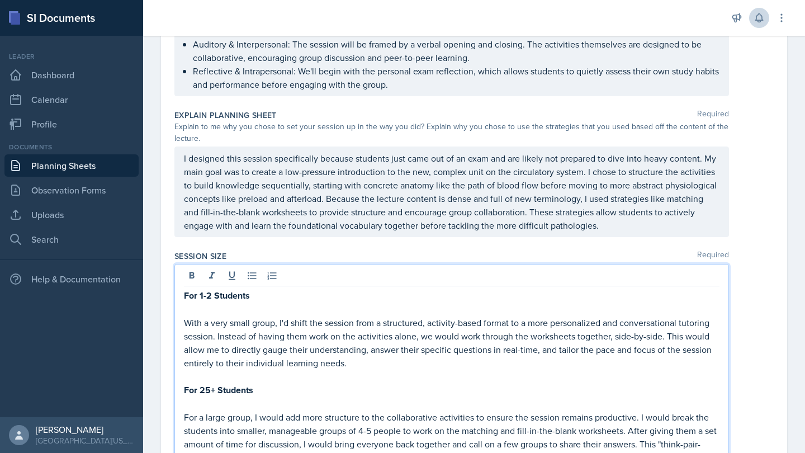
click at [263, 397] on p at bounding box center [452, 403] width 536 height 13
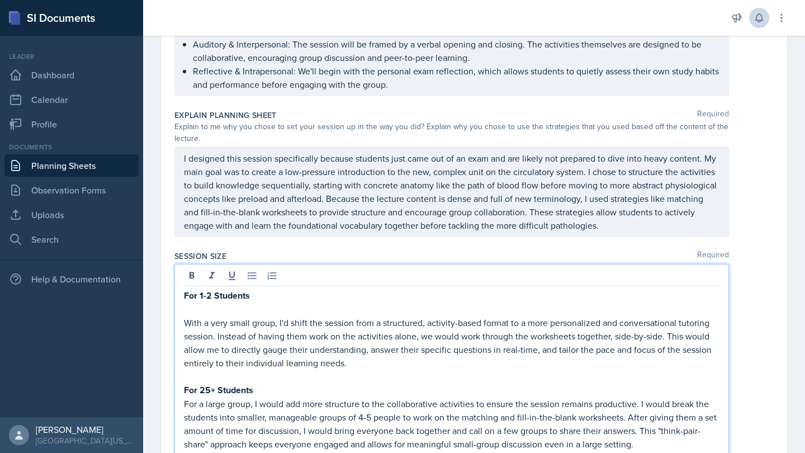
click at [213, 302] on p at bounding box center [452, 308] width 536 height 13
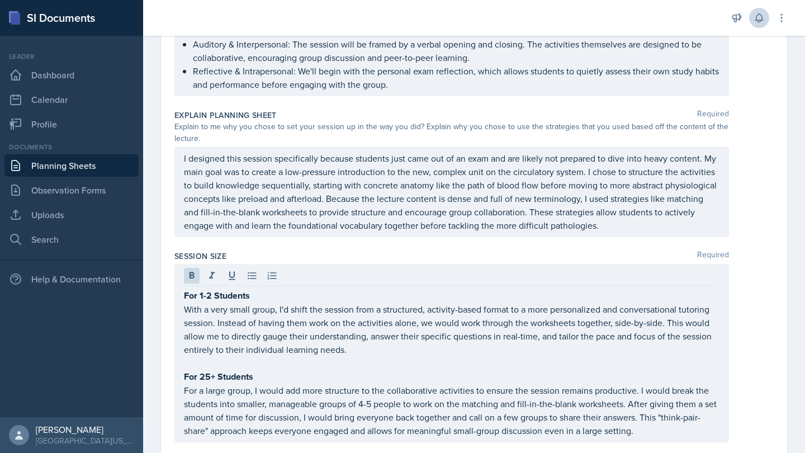
drag, startPoint x: 181, startPoint y: 280, endPoint x: 309, endPoint y: 399, distance: 174.9
click at [310, 400] on div "For 1-2 Students With a very small group, I'd shift the session from a structur…" at bounding box center [451, 353] width 555 height 178
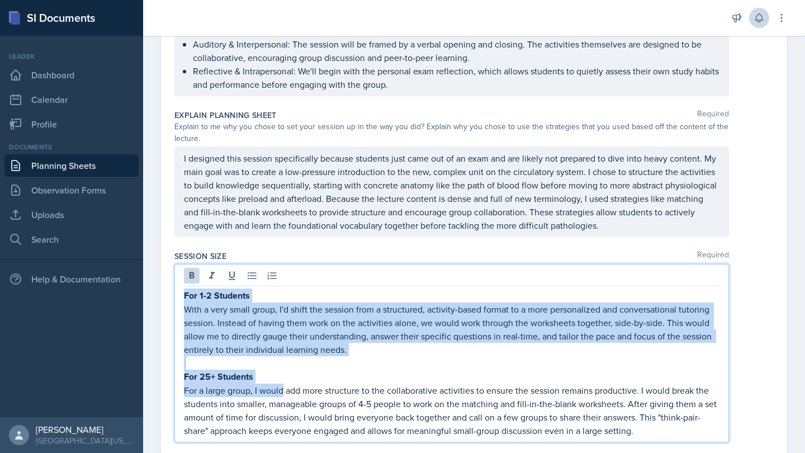
drag, startPoint x: 285, startPoint y: 376, endPoint x: 178, endPoint y: 281, distance: 142.9
click at [178, 280] on div "For 1-2 Students With a very small group, I'd shift the session from a structur…" at bounding box center [451, 353] width 555 height 178
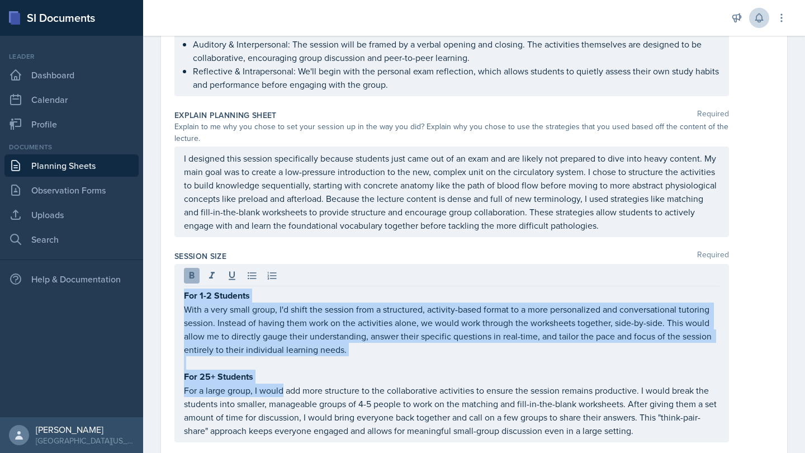
click at [188, 268] on button at bounding box center [192, 276] width 16 height 16
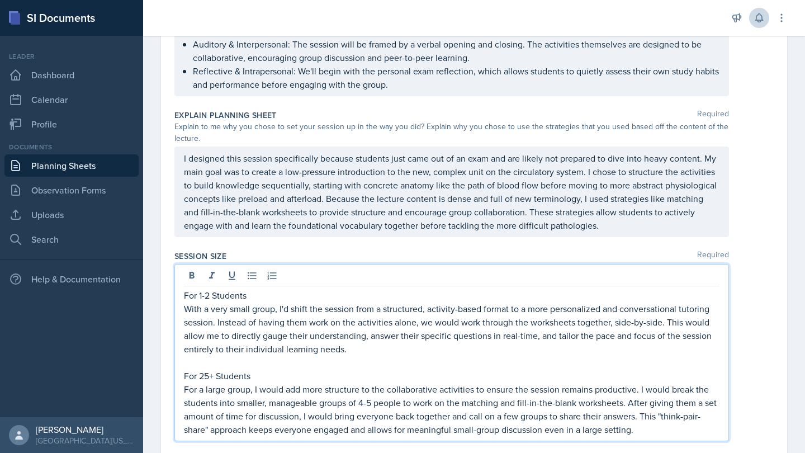
click at [297, 382] on p "For a large group, I would add more structure to the collaborative activities t…" at bounding box center [452, 409] width 536 height 54
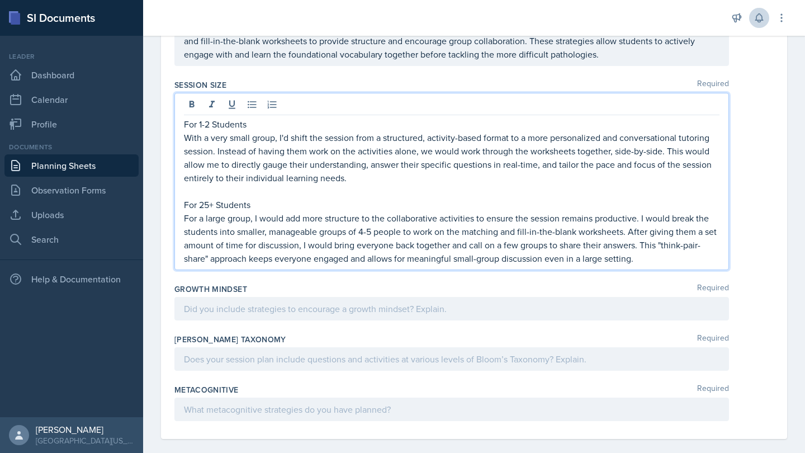
scroll to position [827, 0]
click at [366, 297] on div at bounding box center [451, 308] width 555 height 23
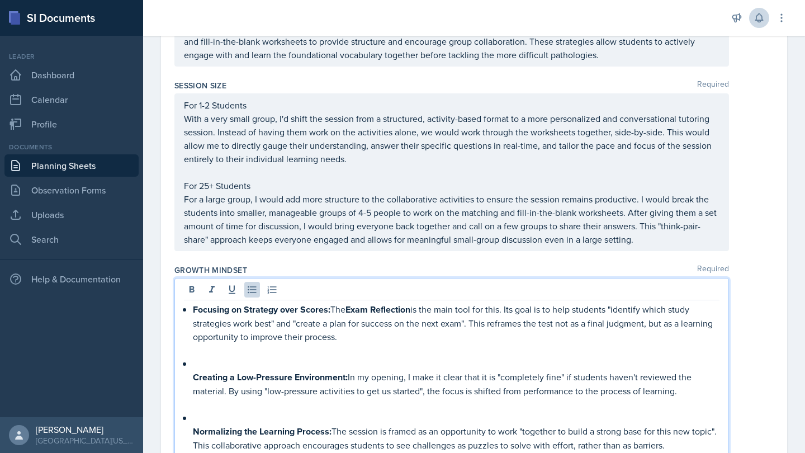
click at [189, 425] on div "Focusing on Strategy over Scores: The Exam Reflection is the main tool for this…" at bounding box center [452, 376] width 536 height 149
click at [188, 420] on div "Focusing on Strategy over Scores: The Exam Reflection is the main tool for this…" at bounding box center [452, 376] width 536 height 149
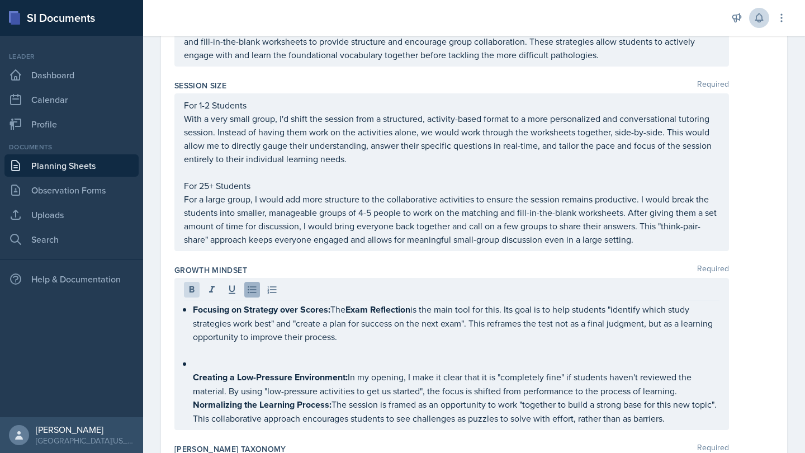
click at [256, 284] on icon at bounding box center [252, 289] width 11 height 11
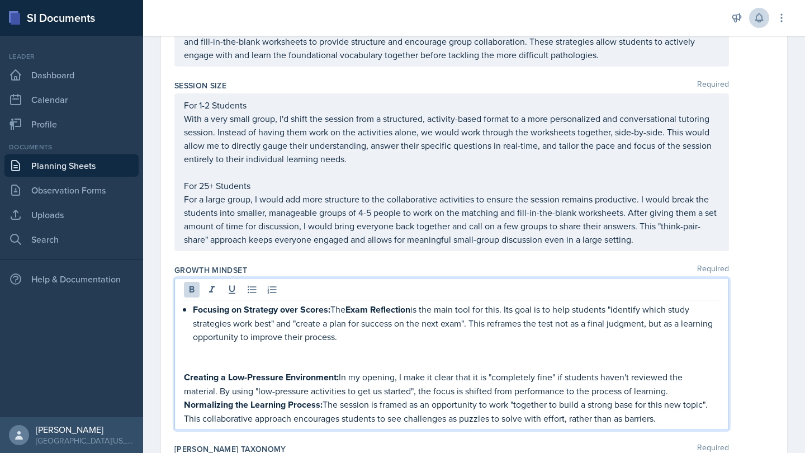
click at [220, 357] on p at bounding box center [452, 363] width 536 height 13
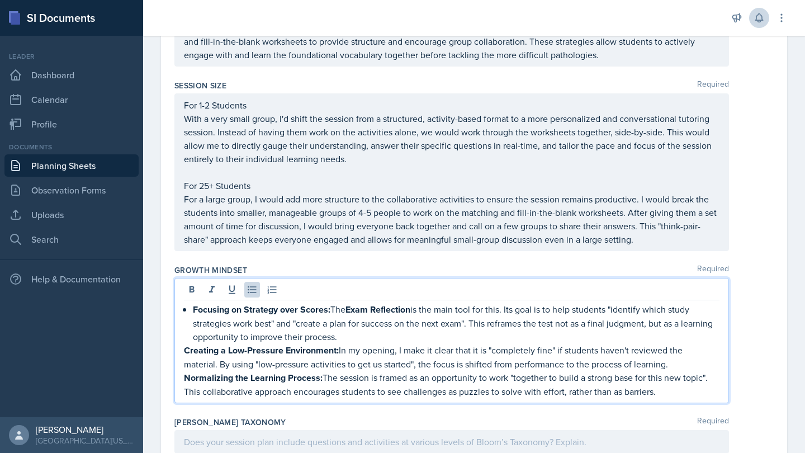
click at [192, 302] on div "Focusing on Strategy over Scores: The Exam Reflection is the main tool for this…" at bounding box center [452, 350] width 536 height 96
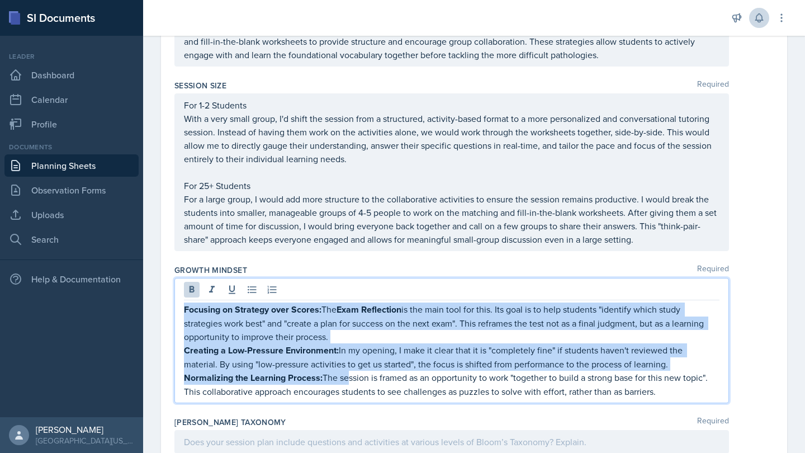
drag, startPoint x: 346, startPoint y: 367, endPoint x: 173, endPoint y: 276, distance: 195.3
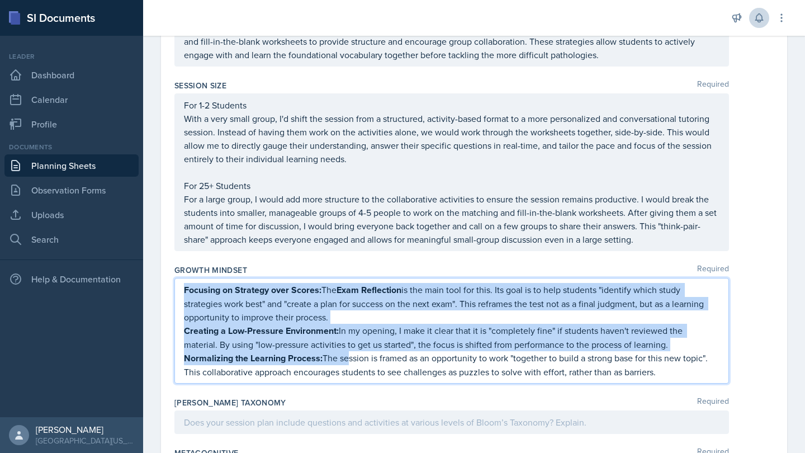
click at [263, 305] on p "Focusing on Strategy over Scores: The Exam Reflection is the main tool for this…" at bounding box center [452, 303] width 536 height 41
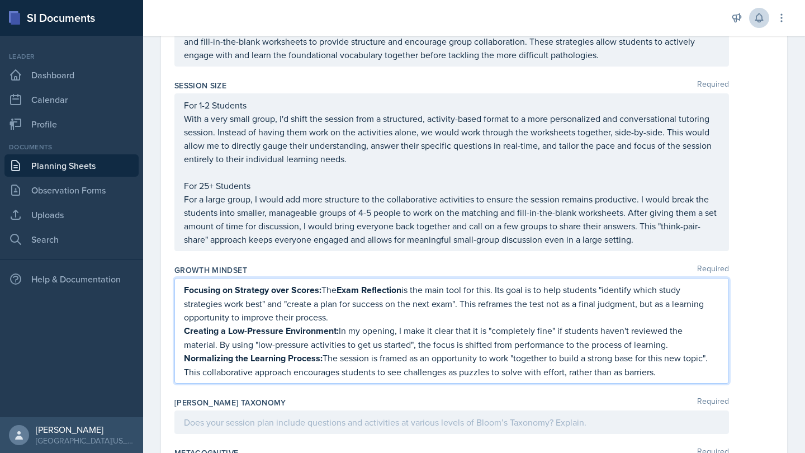
click at [286, 260] on div "Growth Mindset Required Focusing on Strategy over Scores: The Exam Reflection i…" at bounding box center [473, 326] width 599 height 133
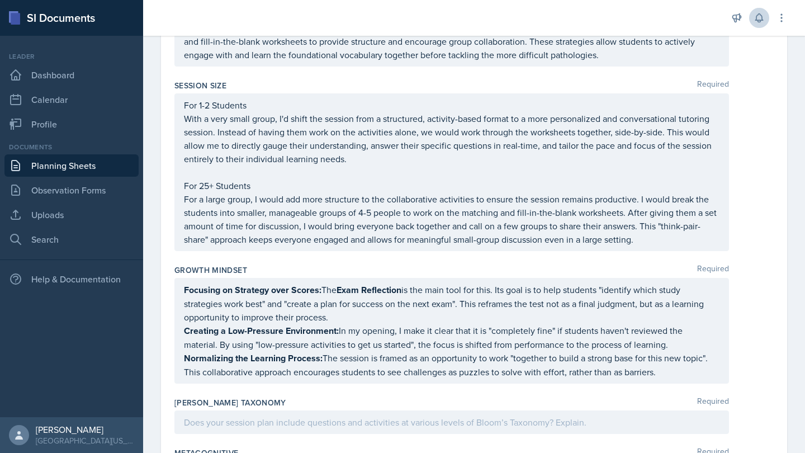
click at [302, 325] on div "Focusing on Strategy over Scores: The Exam Reflection is the main tool for this…" at bounding box center [452, 331] width 536 height 96
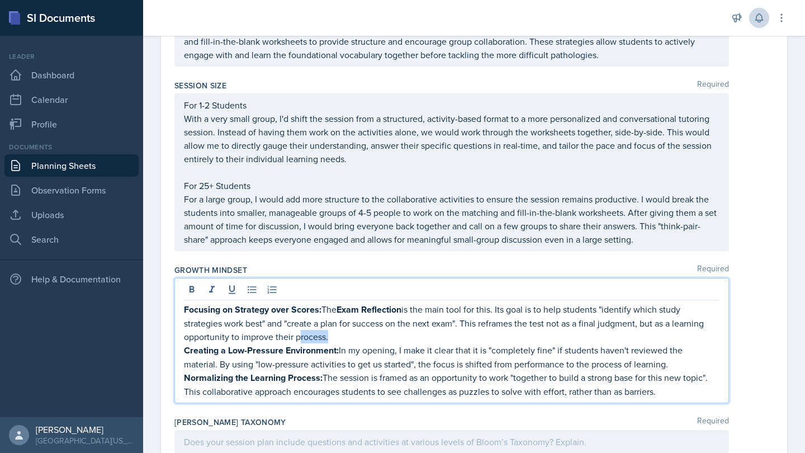
click at [302, 325] on p "Focusing on Strategy over Scores: The Exam Reflection is the main tool for this…" at bounding box center [452, 322] width 536 height 41
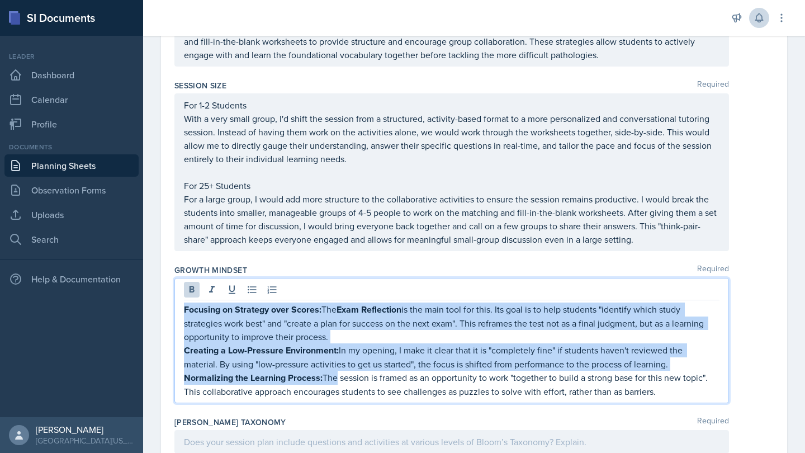
drag, startPoint x: 337, startPoint y: 365, endPoint x: 169, endPoint y: 295, distance: 181.0
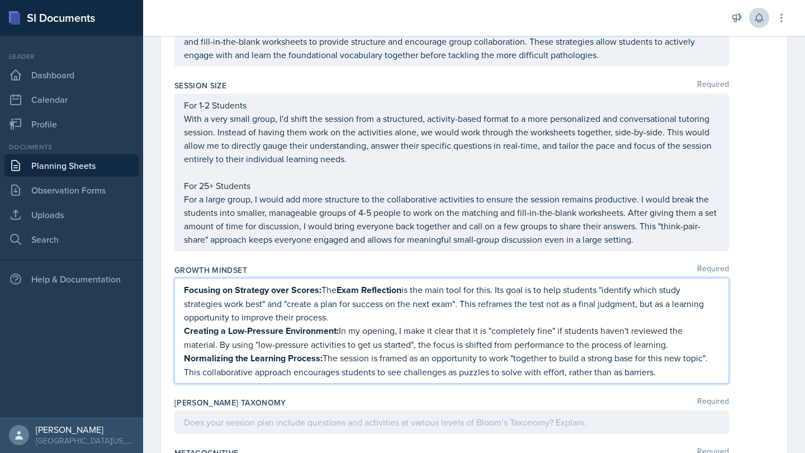
click at [259, 242] on div "Session Size Required For 1-2 Students With a very small group, I'd shift the s…" at bounding box center [473, 167] width 599 height 185
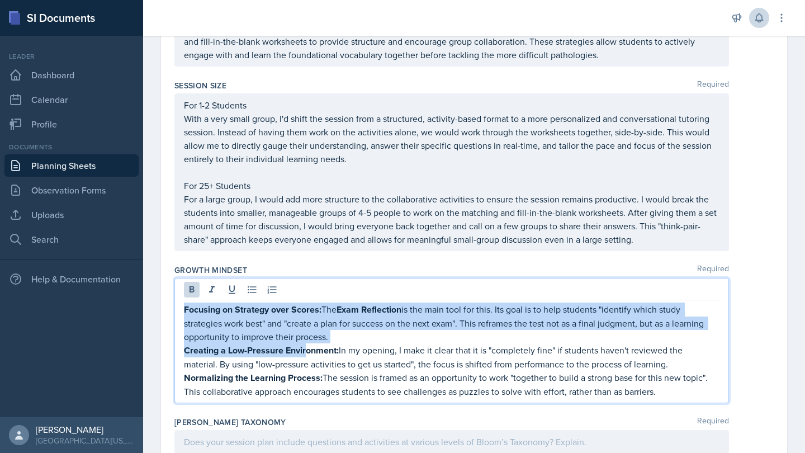
drag, startPoint x: 306, startPoint y: 334, endPoint x: 164, endPoint y: 299, distance: 146.5
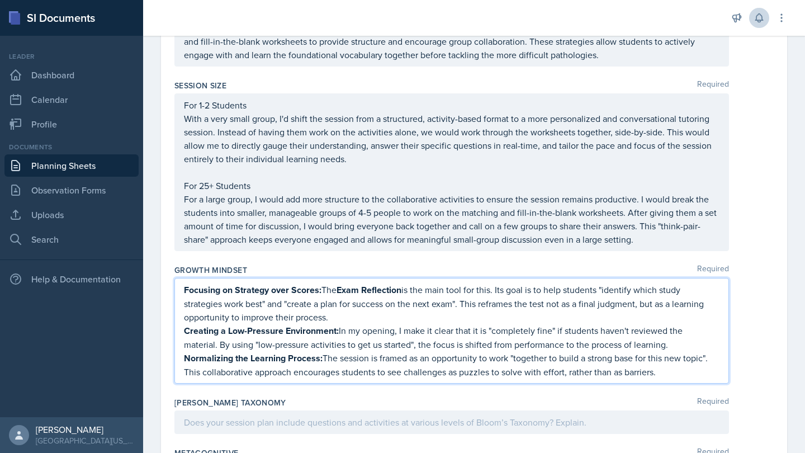
click at [249, 324] on strong "Creating a Low-Pressure Environment:" at bounding box center [261, 330] width 155 height 13
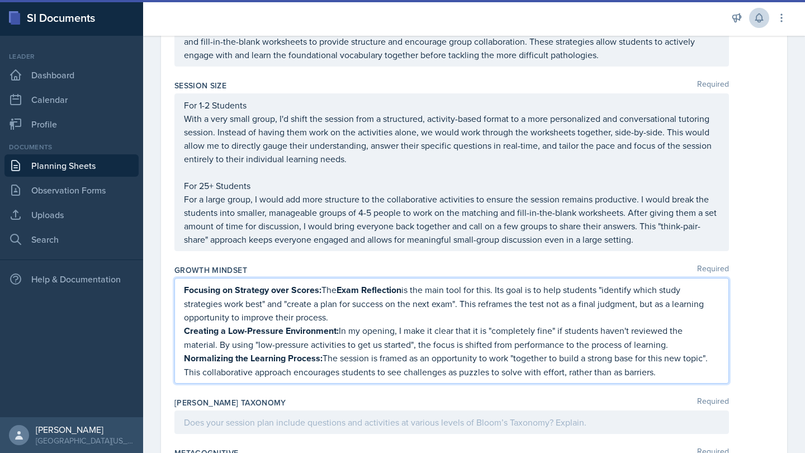
click at [300, 324] on strong "Creating a Low-Pressure Environment:" at bounding box center [261, 330] width 155 height 13
click at [293, 337] on p "Creating a Low-Pressure Environment: In my opening, I make it clear that it is …" at bounding box center [452, 337] width 536 height 27
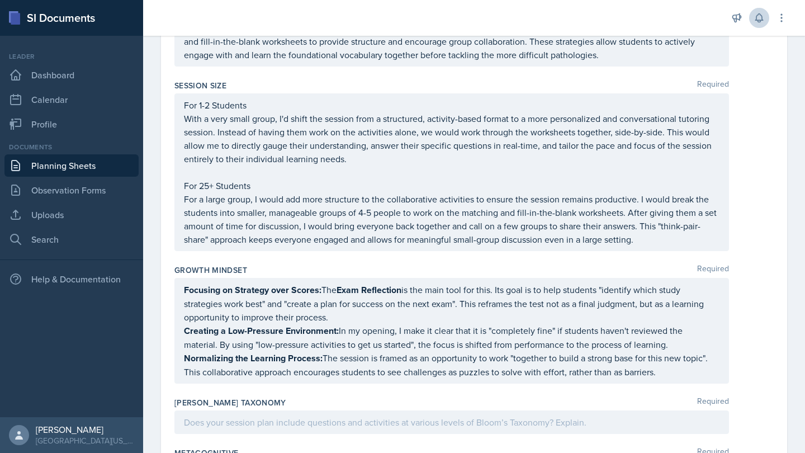
click at [327, 376] on div "Growth Mindset Required Focusing on Strategy over Scores: The Exam Reflection i…" at bounding box center [473, 326] width 599 height 133
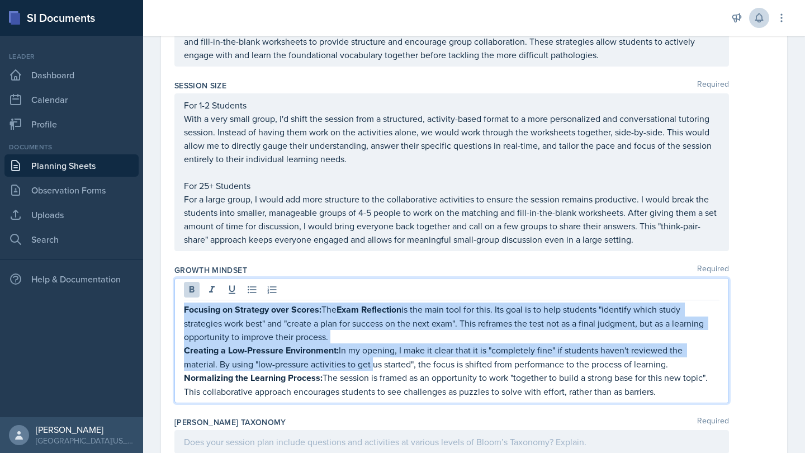
drag, startPoint x: 336, startPoint y: 348, endPoint x: 181, endPoint y: 296, distance: 164.1
click at [181, 296] on div "Focusing on Strategy over Scores: The Exam Reflection is the main tool for this…" at bounding box center [451, 340] width 555 height 125
click at [195, 284] on icon at bounding box center [191, 289] width 11 height 11
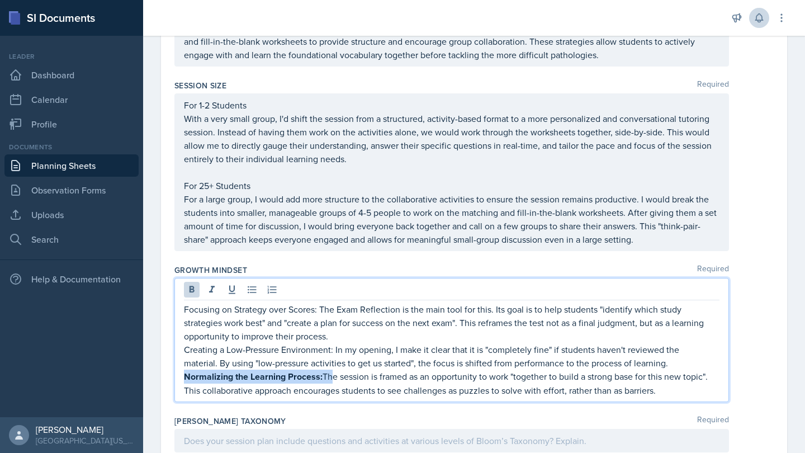
drag, startPoint x: 332, startPoint y: 362, endPoint x: 181, endPoint y: 368, distance: 150.5
click at [181, 368] on div "Focusing on Strategy over Scores: The Exam Reflection is the main tool for this…" at bounding box center [451, 340] width 555 height 124
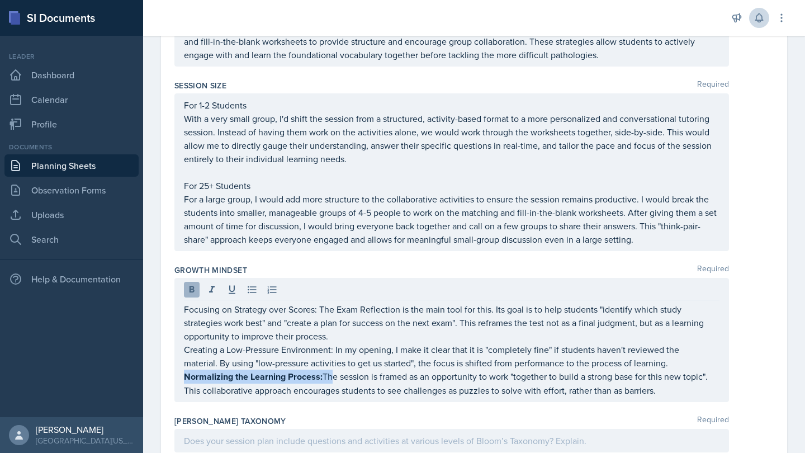
click at [192, 286] on icon at bounding box center [192, 289] width 5 height 7
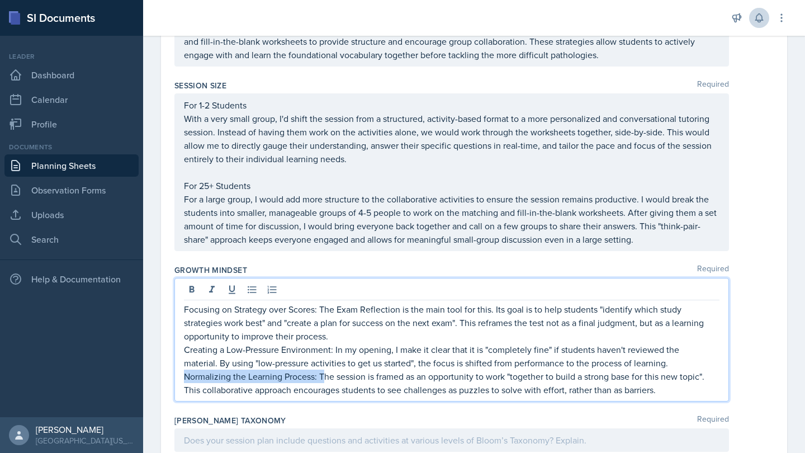
click at [259, 370] on p "Normalizing the Learning Process: The session is framed as an opportunity to wo…" at bounding box center [452, 383] width 536 height 27
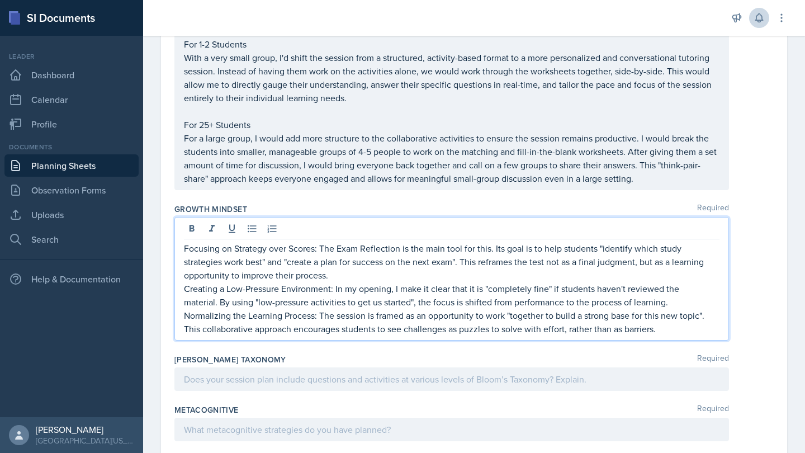
scroll to position [892, 0]
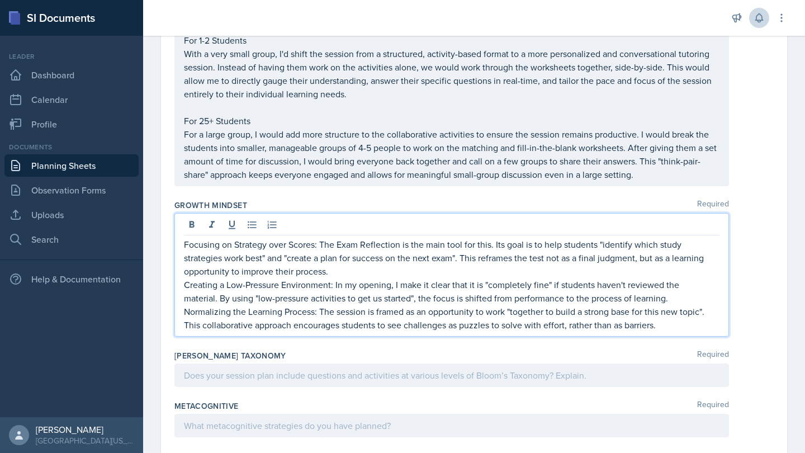
click at [179, 299] on div "Focusing on Strategy over Scores: The Exam Reflection is the main tool for this…" at bounding box center [451, 275] width 555 height 124
click at [186, 305] on p "Normalizing the Learning Process: The session is framed as an opportunity to wo…" at bounding box center [452, 318] width 536 height 27
click at [252, 219] on icon at bounding box center [252, 224] width 11 height 11
click at [185, 278] on p "Creating a Low-Pressure Environment: In my opening, I make it clear that it is …" at bounding box center [452, 291] width 536 height 27
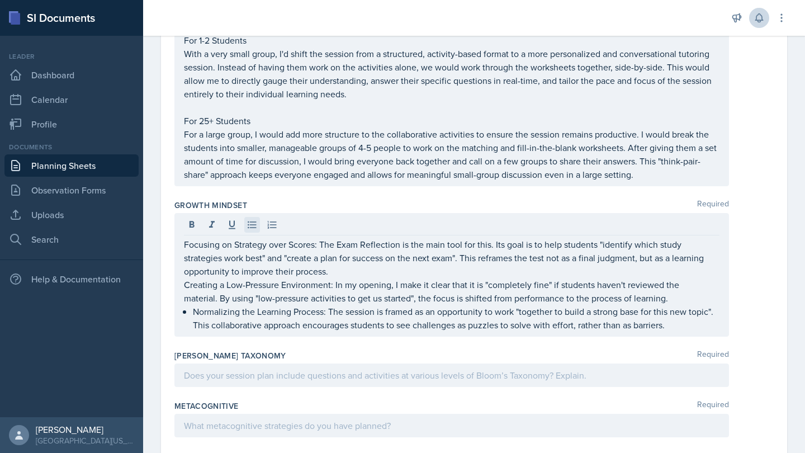
click at [253, 221] on icon at bounding box center [252, 224] width 8 height 7
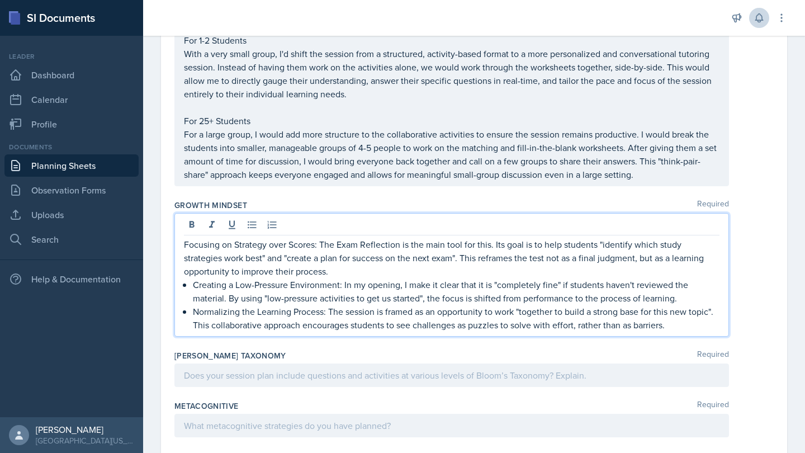
click at [184, 238] on p "Focusing on Strategy over Scores: The Exam Reflection is the main tool for this…" at bounding box center [452, 258] width 536 height 40
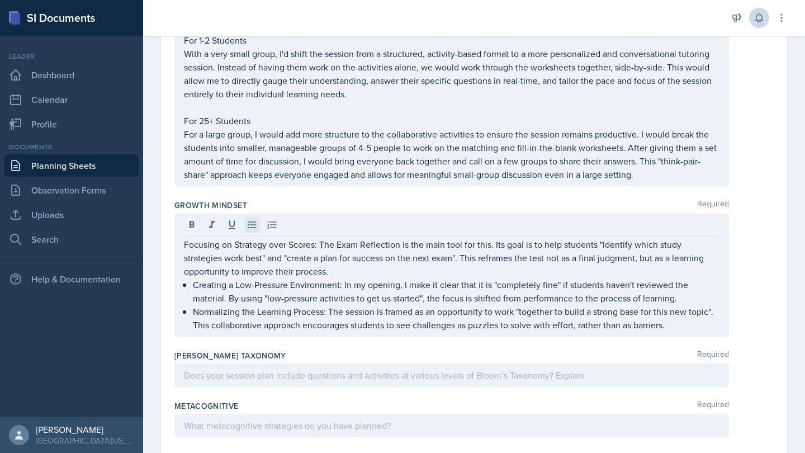
click at [254, 219] on icon at bounding box center [252, 224] width 11 height 11
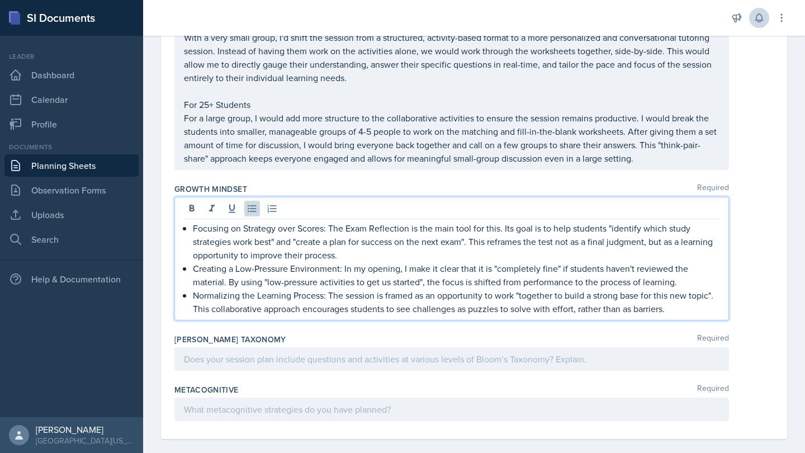
scroll to position [907, 0]
click at [291, 348] on div at bounding box center [451, 359] width 555 height 23
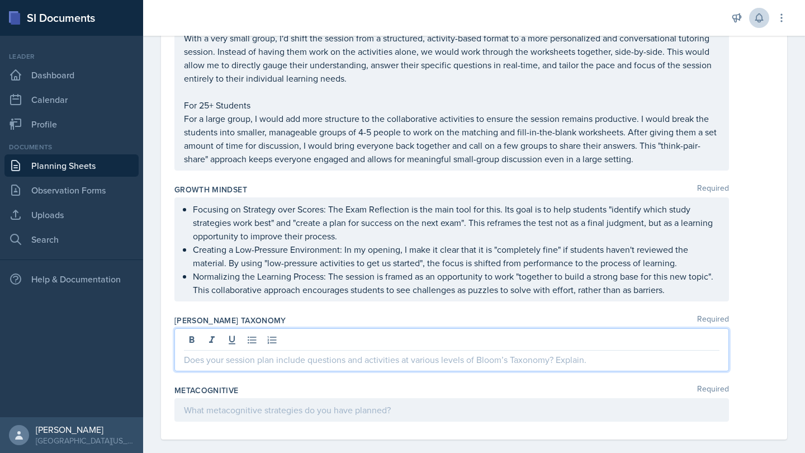
scroll to position [1029, 0]
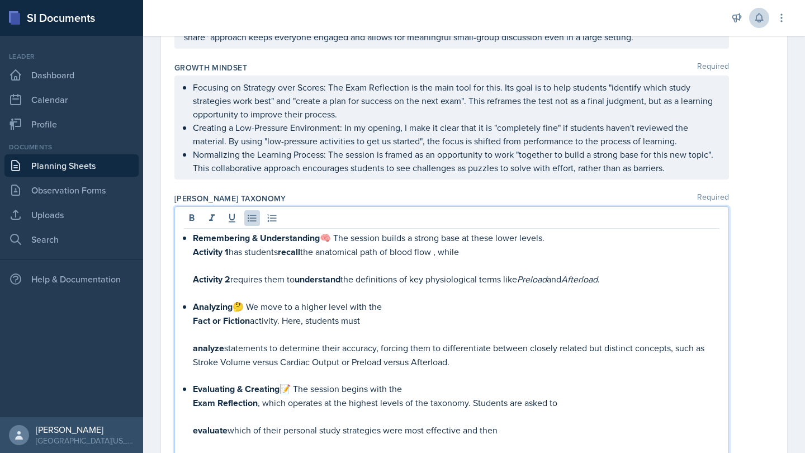
click at [337, 231] on p "Remembering & Understanding 🧠 The session builds a strong base at these lower l…" at bounding box center [456, 238] width 527 height 14
click at [191, 237] on div "Remembering & Understanding . The session builds a strong base at these lower l…" at bounding box center [452, 348] width 536 height 234
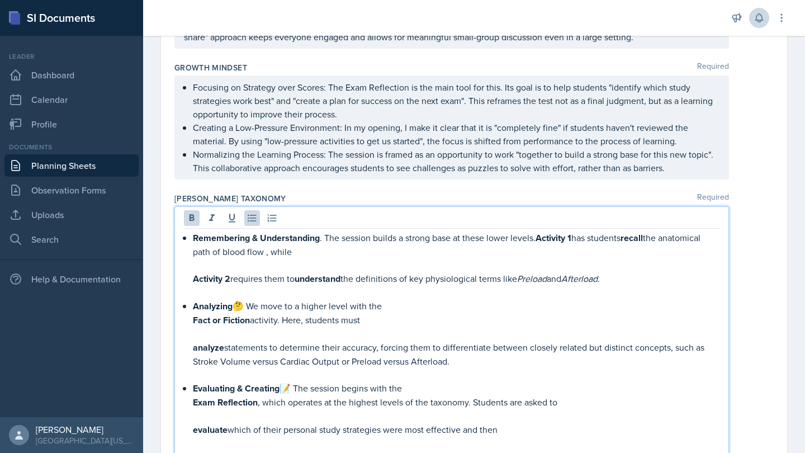
click at [188, 269] on div "Remembering & Understanding . The session builds a strong base at these lower l…" at bounding box center [452, 347] width 536 height 233
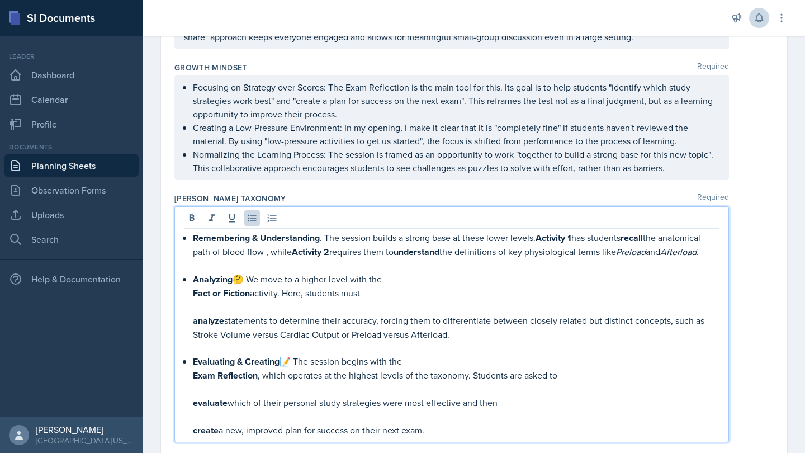
click at [267, 242] on p "Remembering & Understanding . The session builds a strong base at these lower l…" at bounding box center [456, 245] width 527 height 28
click at [190, 279] on div "Remembering & Understanding . The session builds a strong base at these lower l…" at bounding box center [452, 334] width 536 height 206
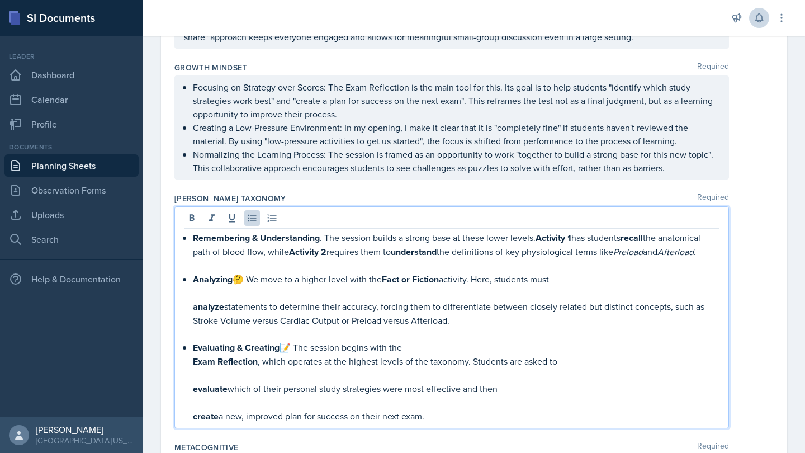
click at [185, 294] on div "Remembering & Understanding . The session builds a strong base at these lower l…" at bounding box center [452, 327] width 536 height 192
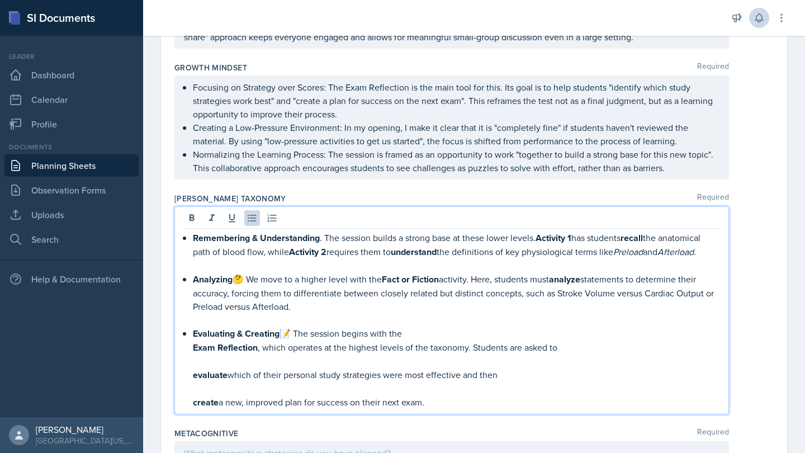
click at [190, 335] on div "Remembering & Understanding . The session builds a strong base at these lower l…" at bounding box center [452, 320] width 536 height 178
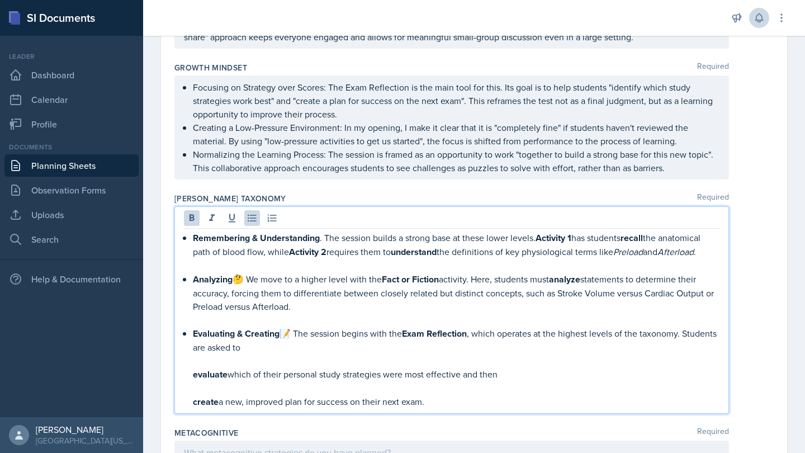
click at [188, 362] on div "Remembering & Understanding . The session builds a strong base at these lower l…" at bounding box center [452, 320] width 536 height 178
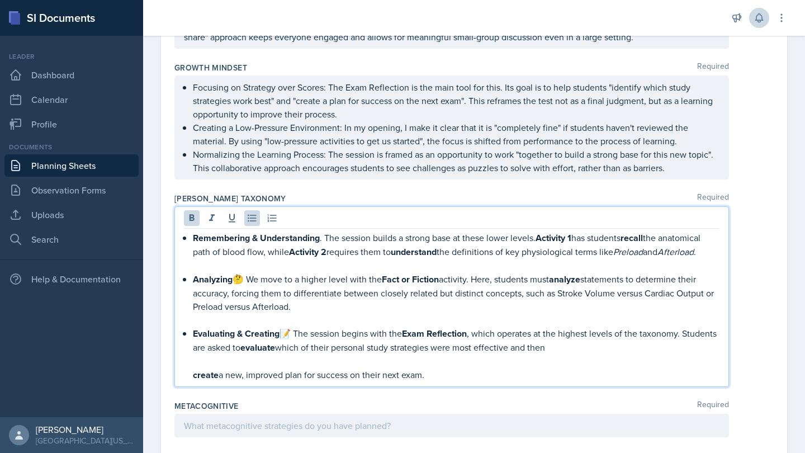
click at [196, 368] on strong "create" at bounding box center [206, 374] width 26 height 13
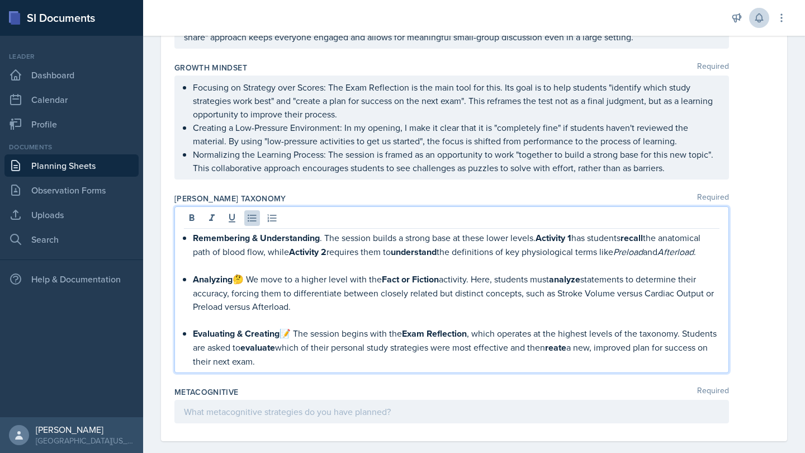
click at [274, 295] on p "Analyzing 🤔 We move to a higher level with the Fact or Fiction activity. Here, …" at bounding box center [456, 292] width 527 height 41
click at [297, 327] on p "Evaluating & Creating 📝 The session begins with the Exam Reflection , which ope…" at bounding box center [456, 347] width 527 height 41
click at [324, 231] on p "Remembering & Understanding . The session builds a strong base at these lower l…" at bounding box center [456, 245] width 527 height 28
click at [247, 272] on p "Analyzing 🤔 We move to a higher level with the Fact or Fiction activity. Here, …" at bounding box center [456, 292] width 527 height 41
click at [269, 313] on p at bounding box center [456, 319] width 527 height 13
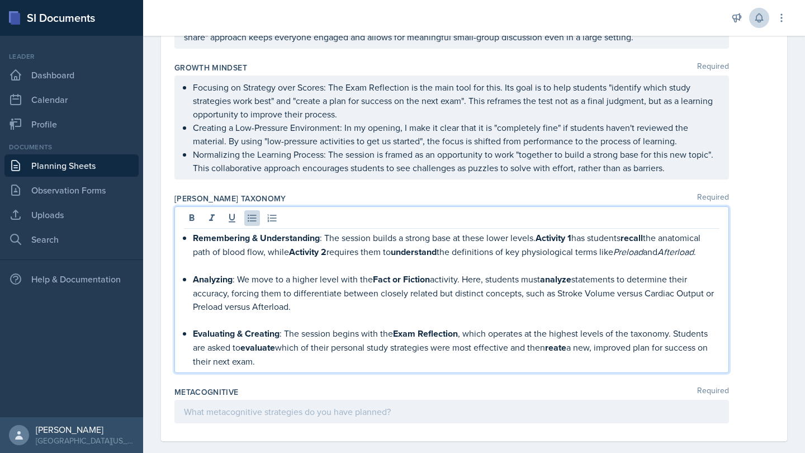
scroll to position [1018, 0]
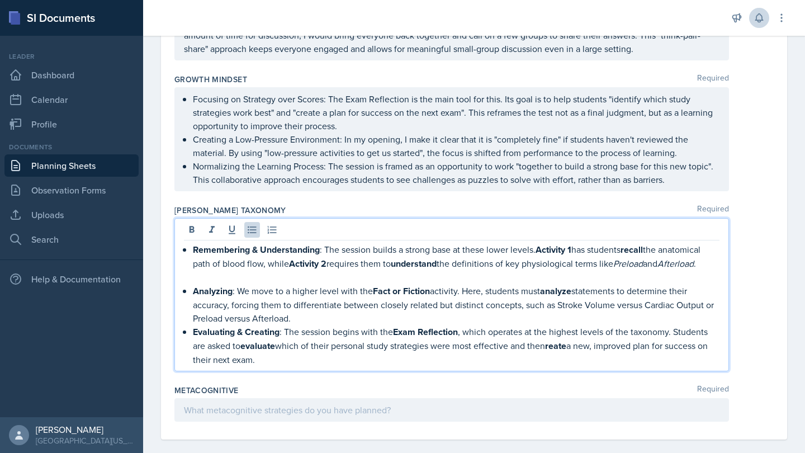
click at [229, 271] on p at bounding box center [456, 277] width 527 height 13
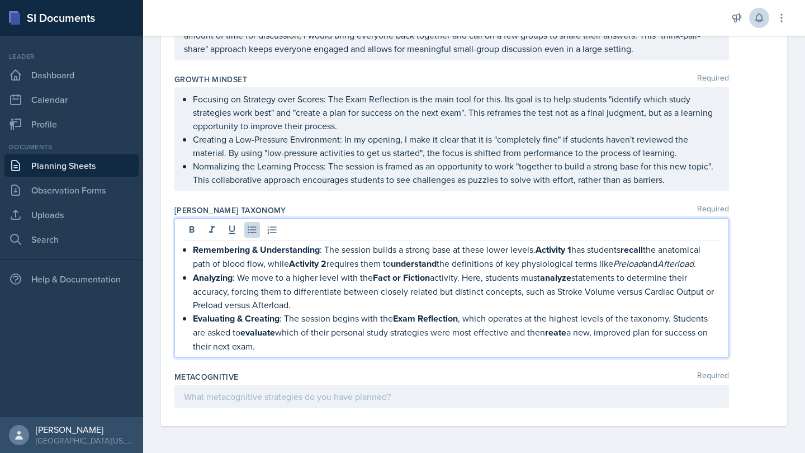
scroll to position [1004, 0]
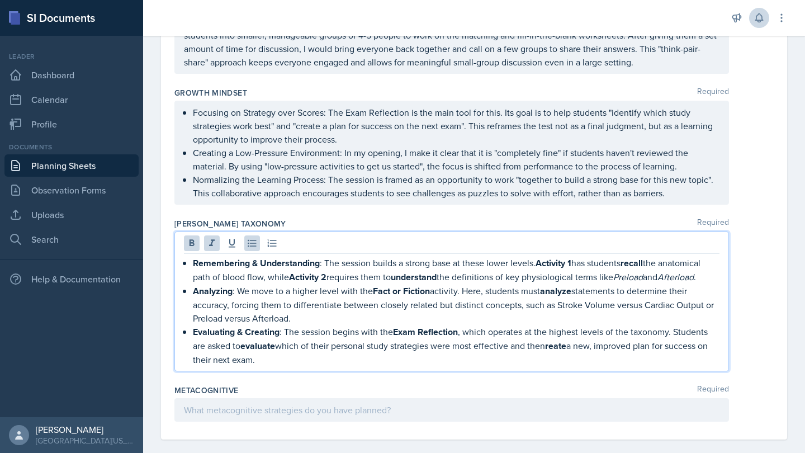
drag, startPoint x: 269, startPoint y: 348, endPoint x: 192, endPoint y: 249, distance: 125.5
click at [192, 256] on div "Remembering & Understanding : The session builds a strong base at these lower l…" at bounding box center [452, 311] width 536 height 110
click at [191, 238] on icon at bounding box center [191, 243] width 11 height 11
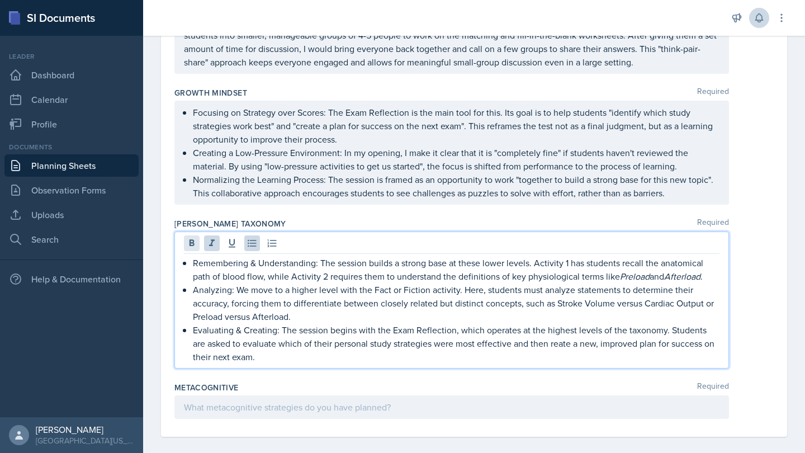
scroll to position [1001, 0]
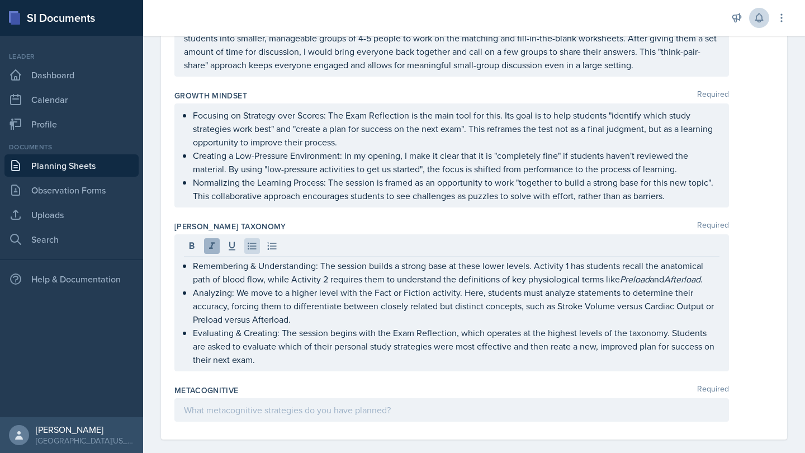
click at [210, 242] on icon at bounding box center [212, 245] width 6 height 7
click at [210, 240] on icon at bounding box center [211, 245] width 11 height 11
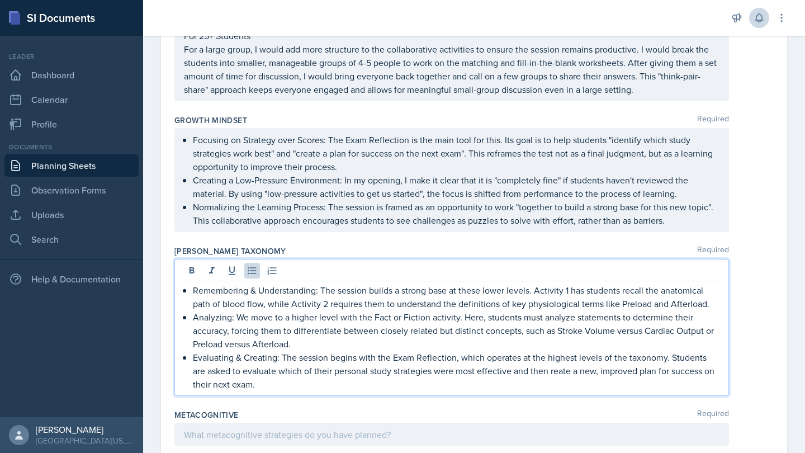
scroll to position [976, 0]
click at [467, 358] on p "Evaluating & Creating: The session begins with the Exam Reflection, which opera…" at bounding box center [456, 371] width 527 height 40
click at [538, 360] on p "Evaluating & Creating: The session begins with the Exam Reflection, which opera…" at bounding box center [456, 371] width 527 height 40
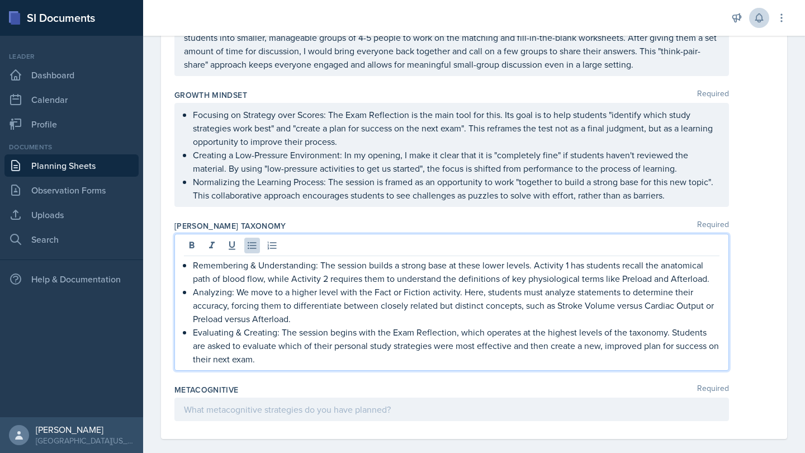
scroll to position [1001, 0]
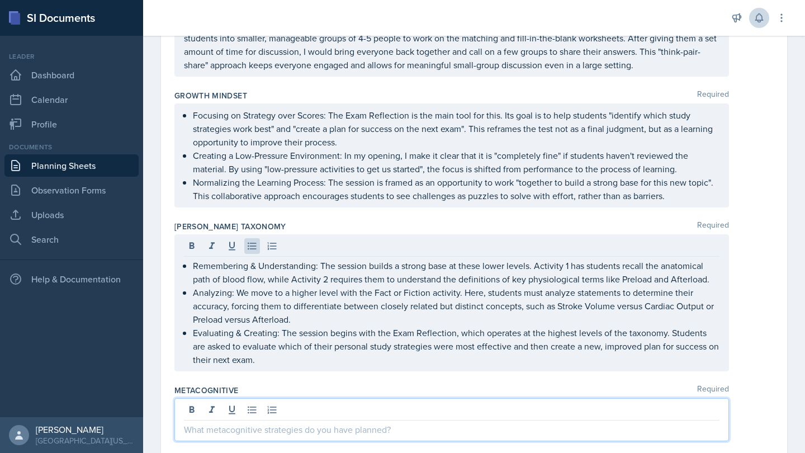
click at [403, 398] on div at bounding box center [451, 419] width 555 height 43
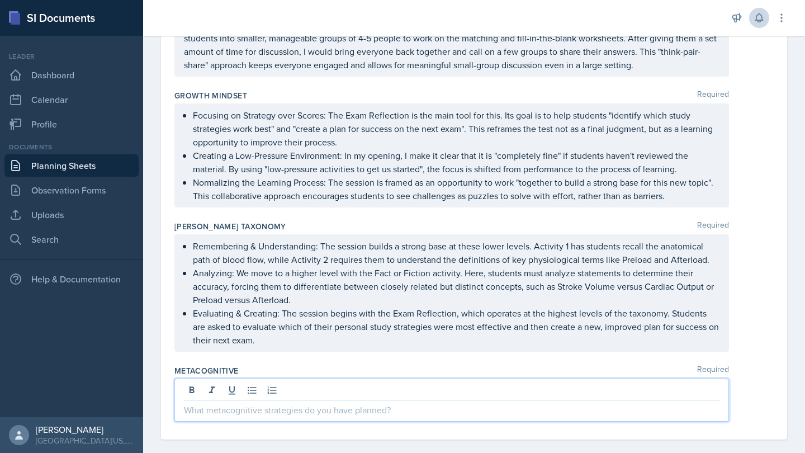
scroll to position [1090, 0]
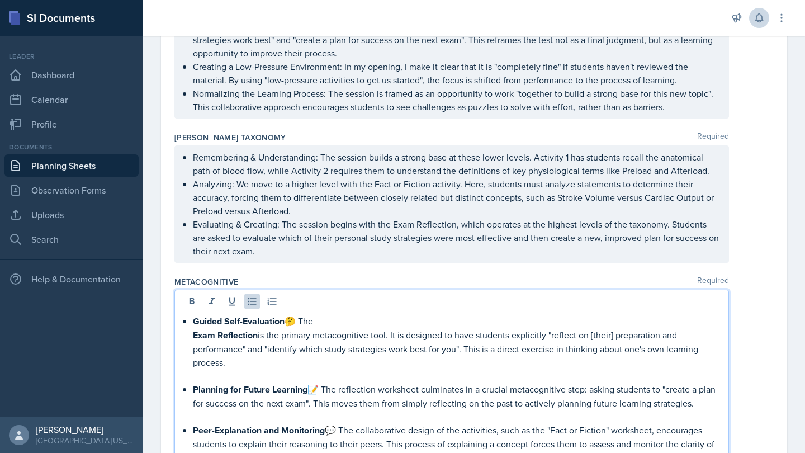
click at [193, 329] on strong "Exam Reflection" at bounding box center [225, 335] width 65 height 13
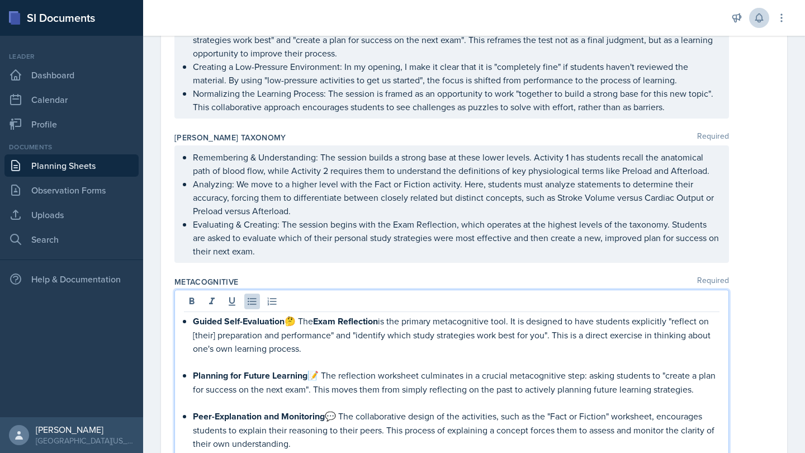
click at [301, 314] on p "Guided Self-Evaluation 🤔 The Exam Reflection is the primary metacognitive tool.…" at bounding box center [456, 334] width 527 height 41
click at [327, 368] on p "Planning for Future Learning 📝 The reflection worksheet culminates in a crucial…" at bounding box center [456, 381] width 527 height 27
click at [341, 409] on p "Peer-Explanation and Monitoring 💬 The collaborative design of the activities, s…" at bounding box center [456, 429] width 527 height 41
click at [211, 396] on p at bounding box center [456, 402] width 527 height 13
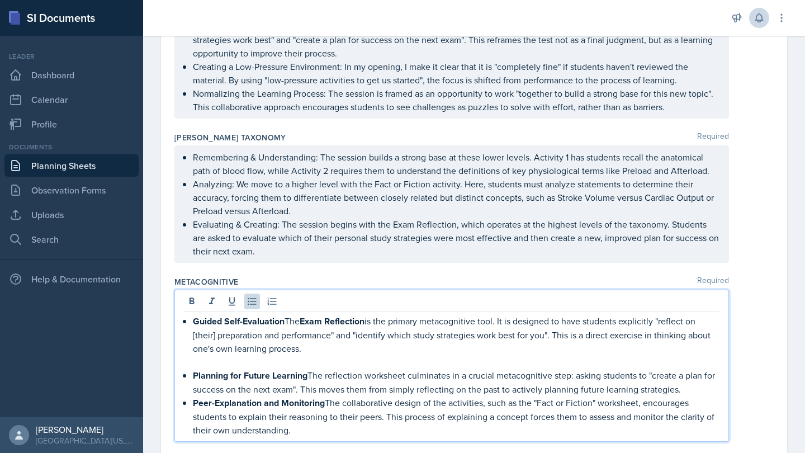
click at [229, 355] on p at bounding box center [456, 361] width 527 height 13
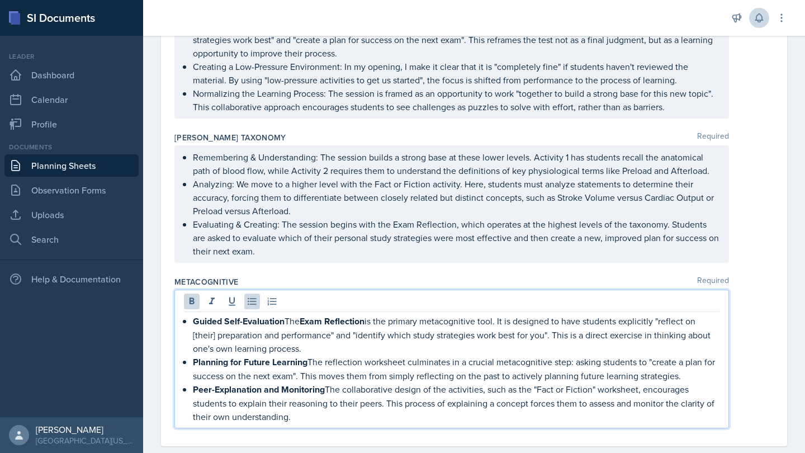
drag, startPoint x: 301, startPoint y: 405, endPoint x: 190, endPoint y: 300, distance: 152.7
click at [190, 299] on div "Guided Self-Evaluation The Exam Reflection is the primary metacognitive tool. I…" at bounding box center [451, 359] width 555 height 139
click at [191, 296] on icon at bounding box center [191, 301] width 11 height 11
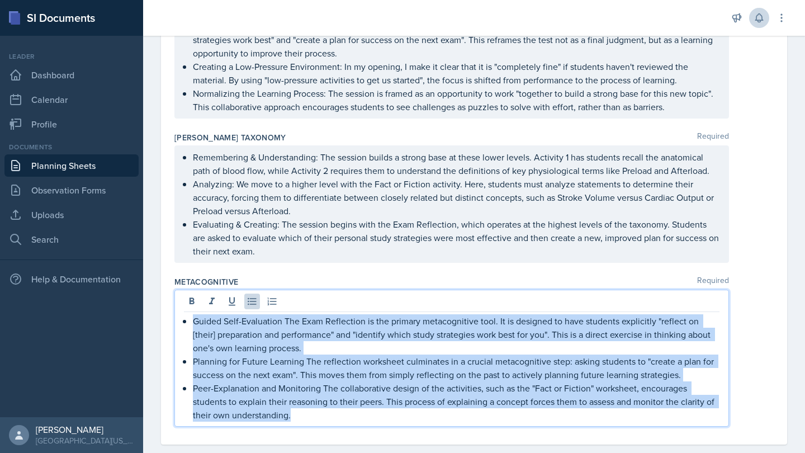
click at [265, 354] on p "Planning for Future Learning The reflection worksheet culminates in a crucial m…" at bounding box center [456, 367] width 527 height 27
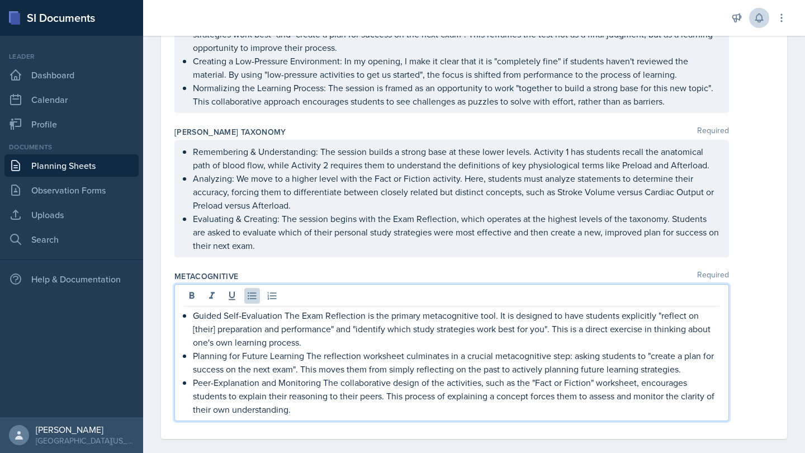
click at [265, 351] on p "Planning for Future Learning The reflection worksheet culminates in a crucial m…" at bounding box center [456, 362] width 527 height 27
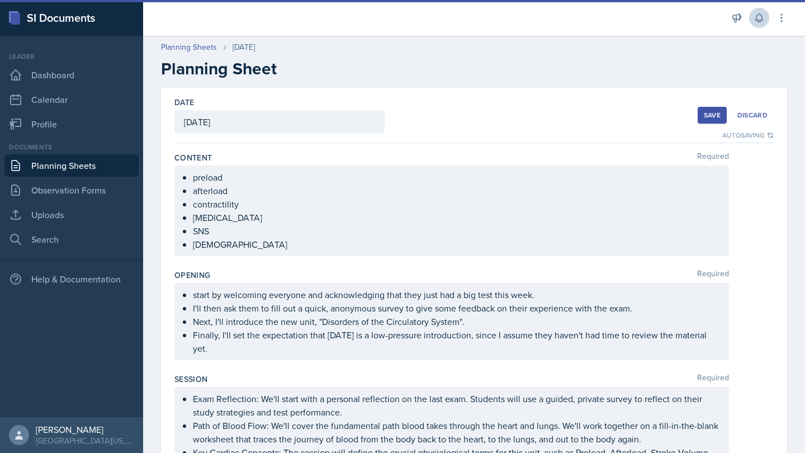
click at [715, 115] on div "Save" at bounding box center [712, 115] width 17 height 9
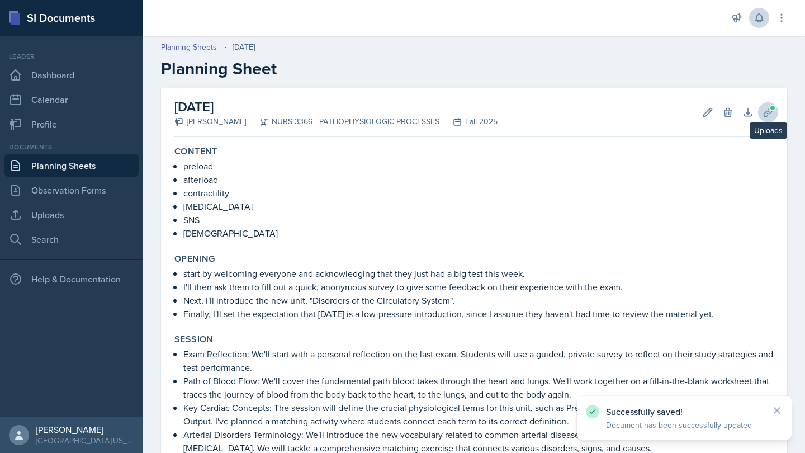
click at [767, 103] on button "Uploads" at bounding box center [768, 112] width 20 height 20
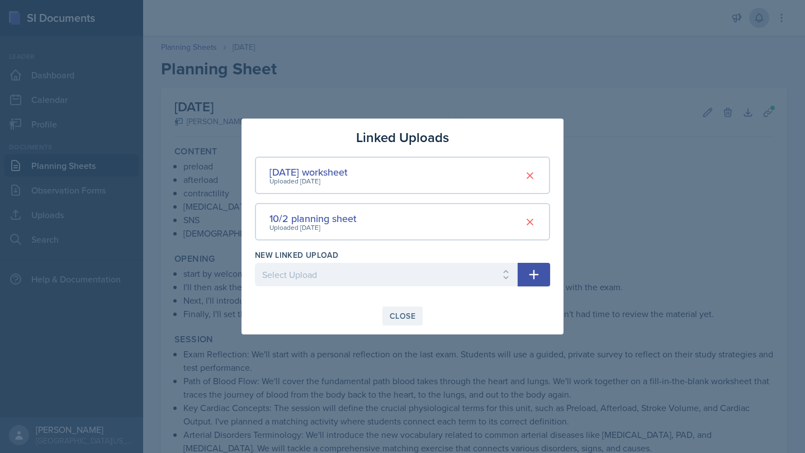
click at [409, 320] on div "Close" at bounding box center [403, 315] width 26 height 9
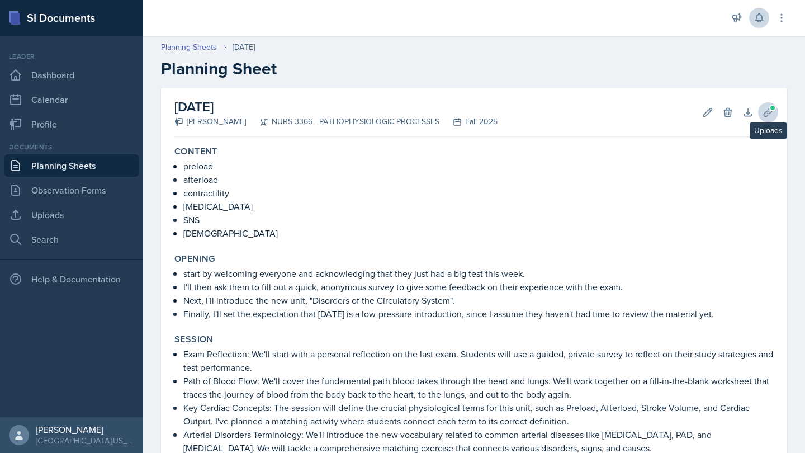
click at [773, 112] on icon at bounding box center [768, 112] width 11 height 11
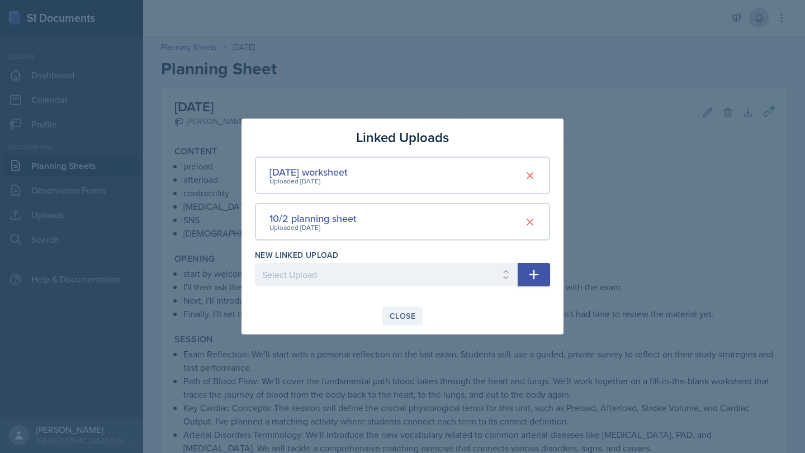
click at [415, 311] on div "Close" at bounding box center [403, 315] width 26 height 9
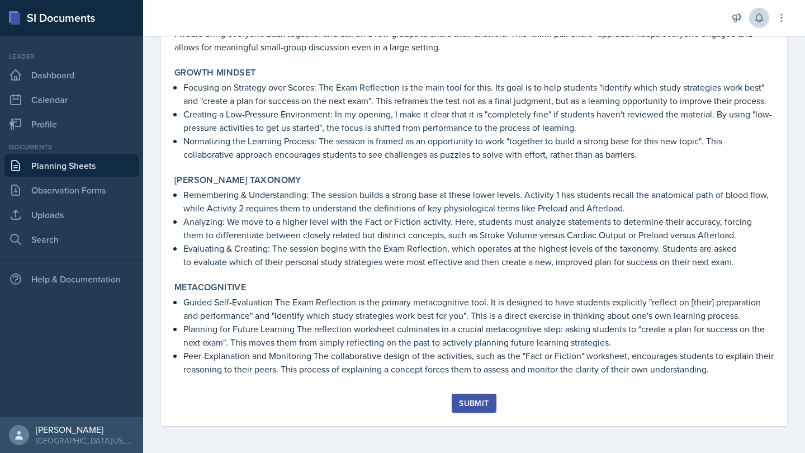
scroll to position [905, 0]
click at [491, 404] on button "Submit" at bounding box center [474, 403] width 44 height 19
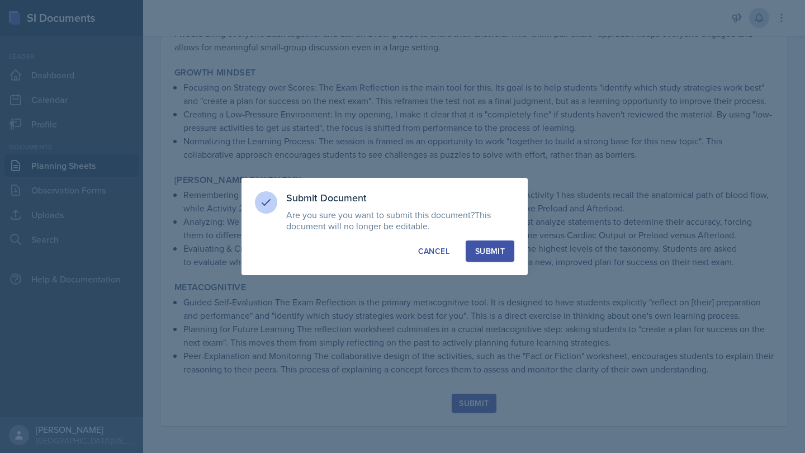
click at [508, 248] on button "Submit" at bounding box center [490, 250] width 49 height 21
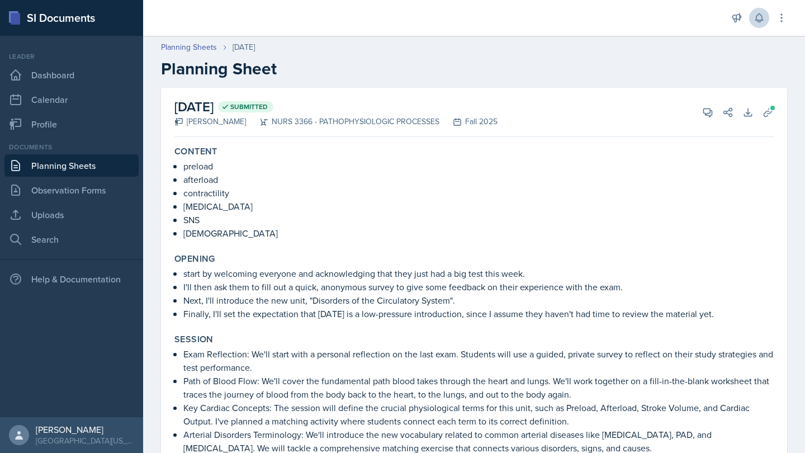
scroll to position [0, 0]
click at [83, 209] on link "Uploads" at bounding box center [71, 215] width 134 height 22
